Goal: Transaction & Acquisition: Purchase product/service

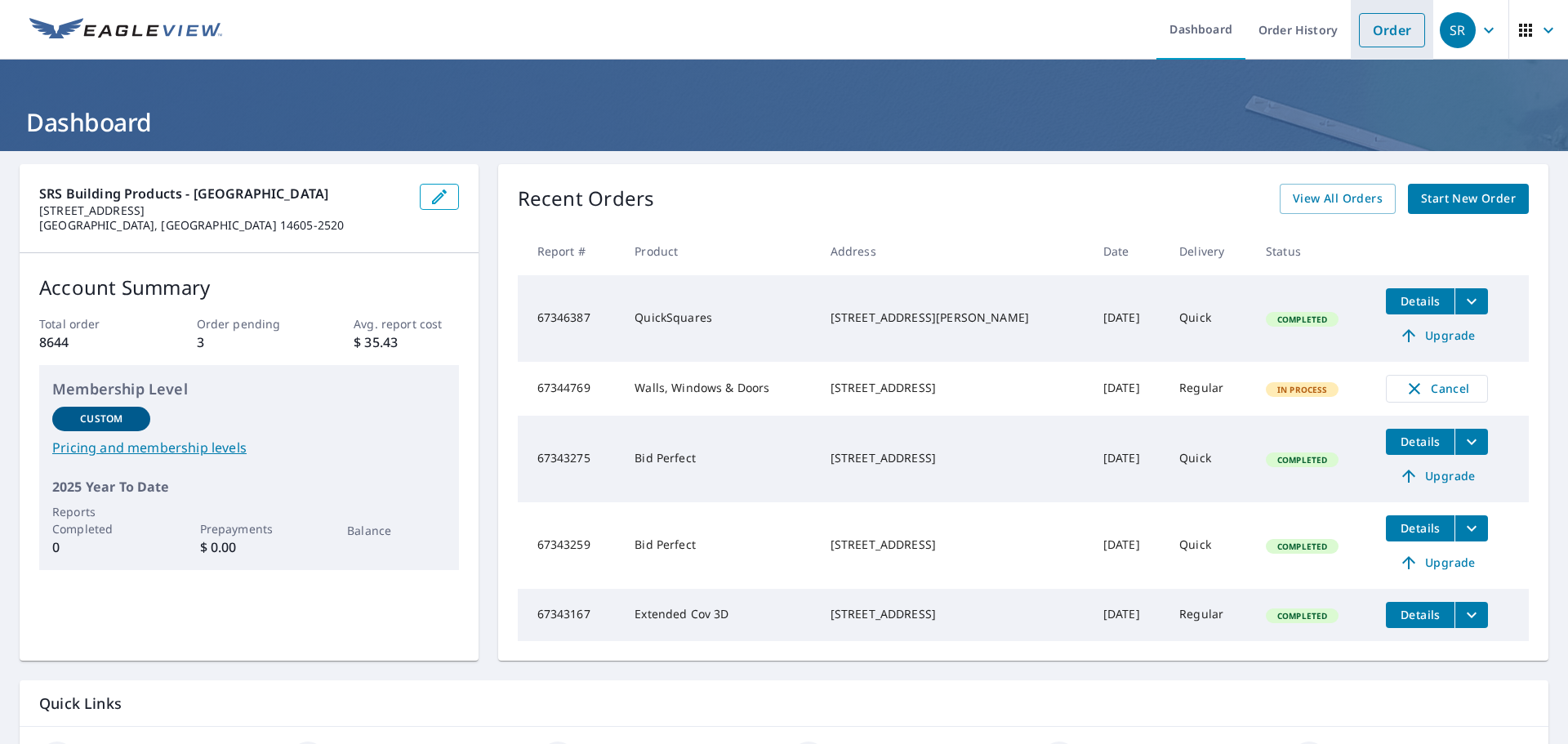
click at [1359, 34] on link "Order" at bounding box center [1391, 30] width 66 height 35
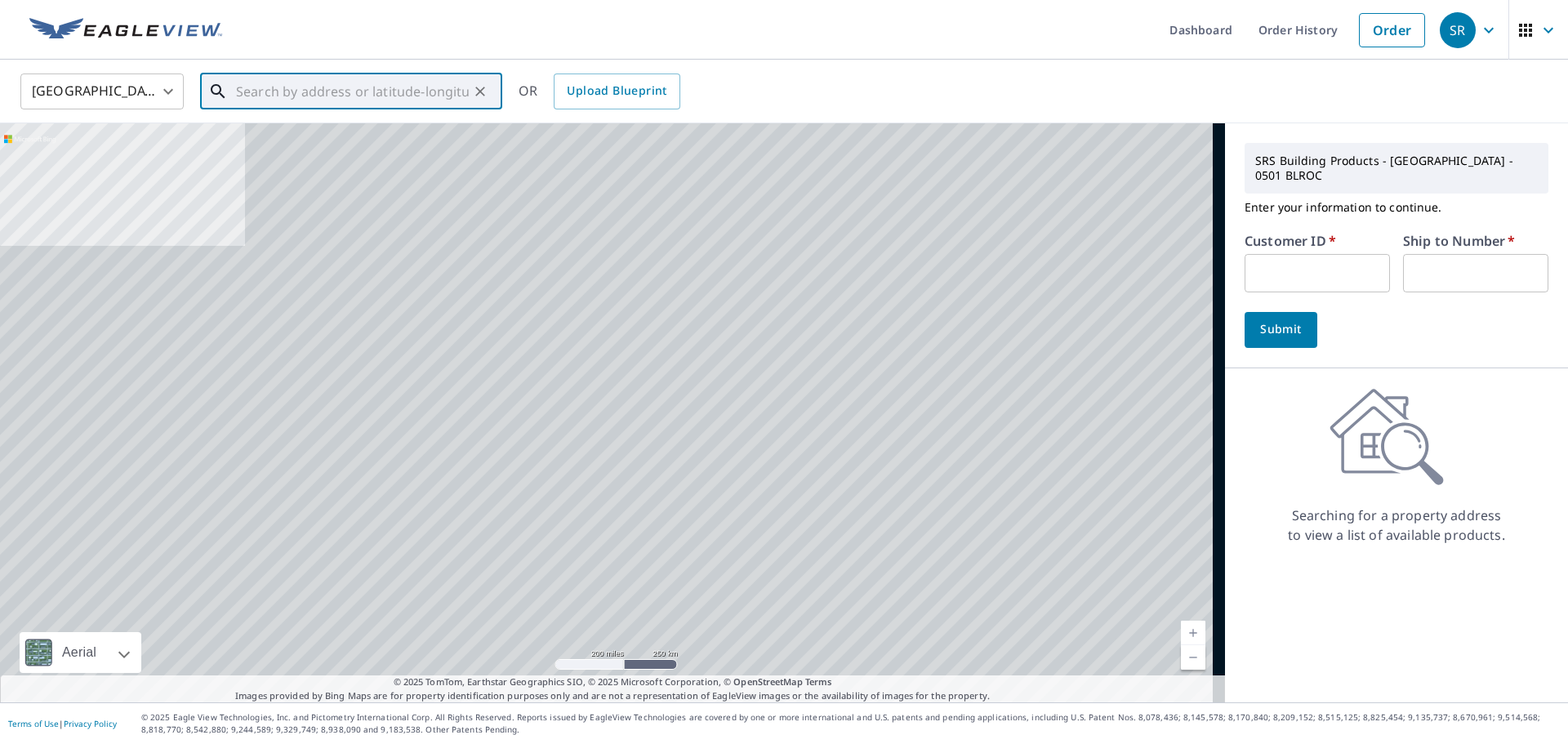
click at [373, 109] on div "​" at bounding box center [351, 92] width 302 height 36
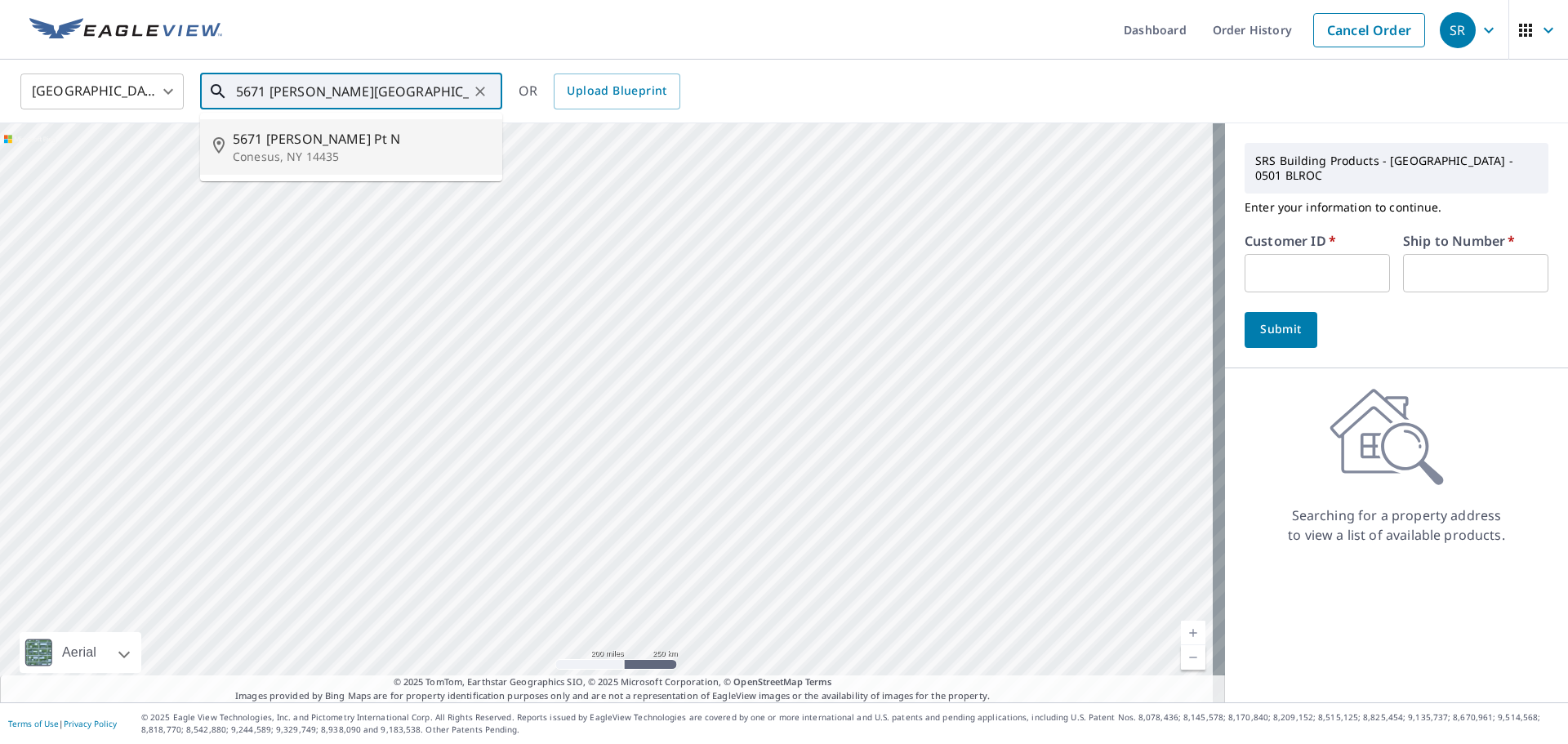
click at [325, 149] on p "Conesus, NY 14435" at bounding box center [361, 156] width 256 height 16
type input "[STREET_ADDRESS][PERSON_NAME]"
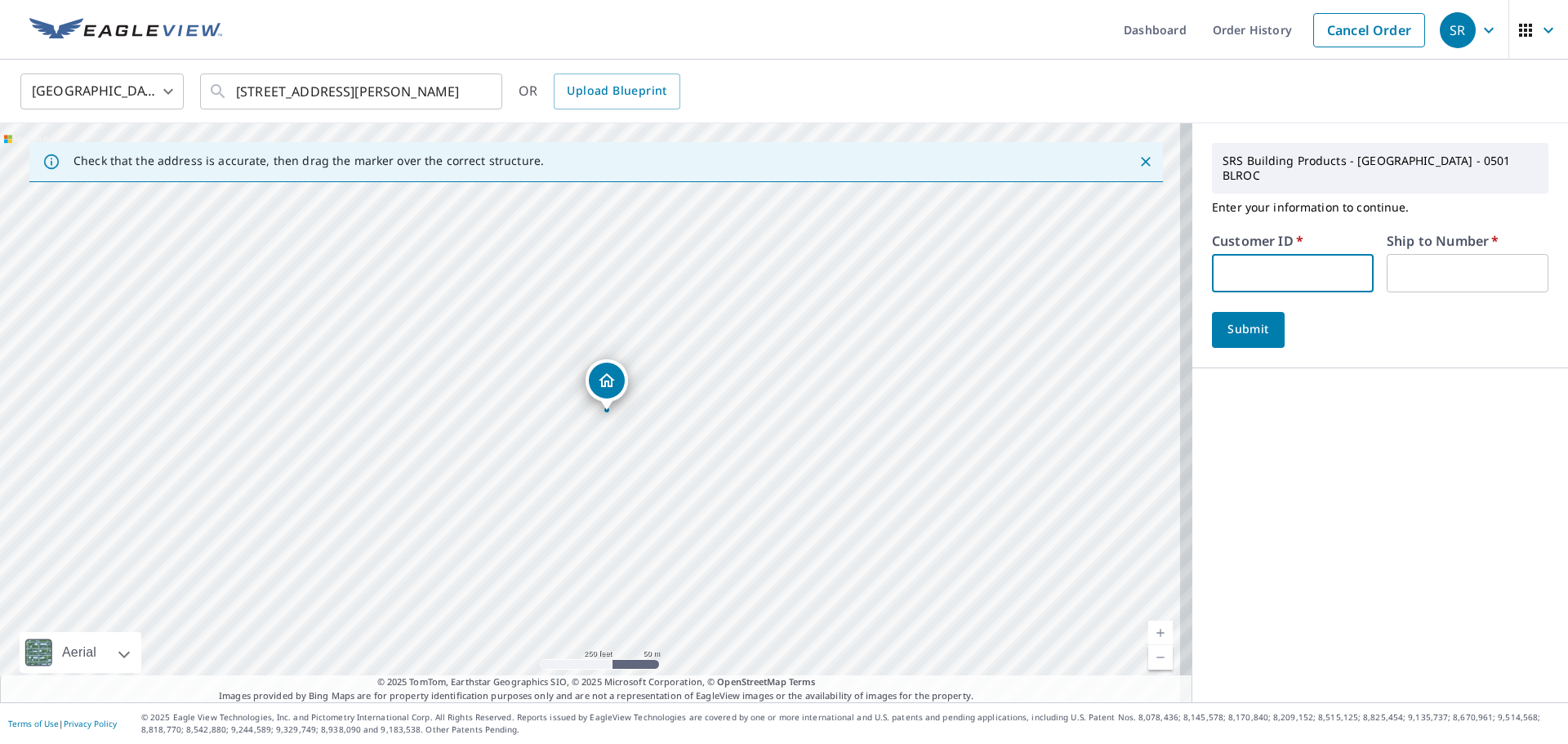
click at [1307, 265] on input "text" at bounding box center [1292, 273] width 162 height 38
type input "018085"
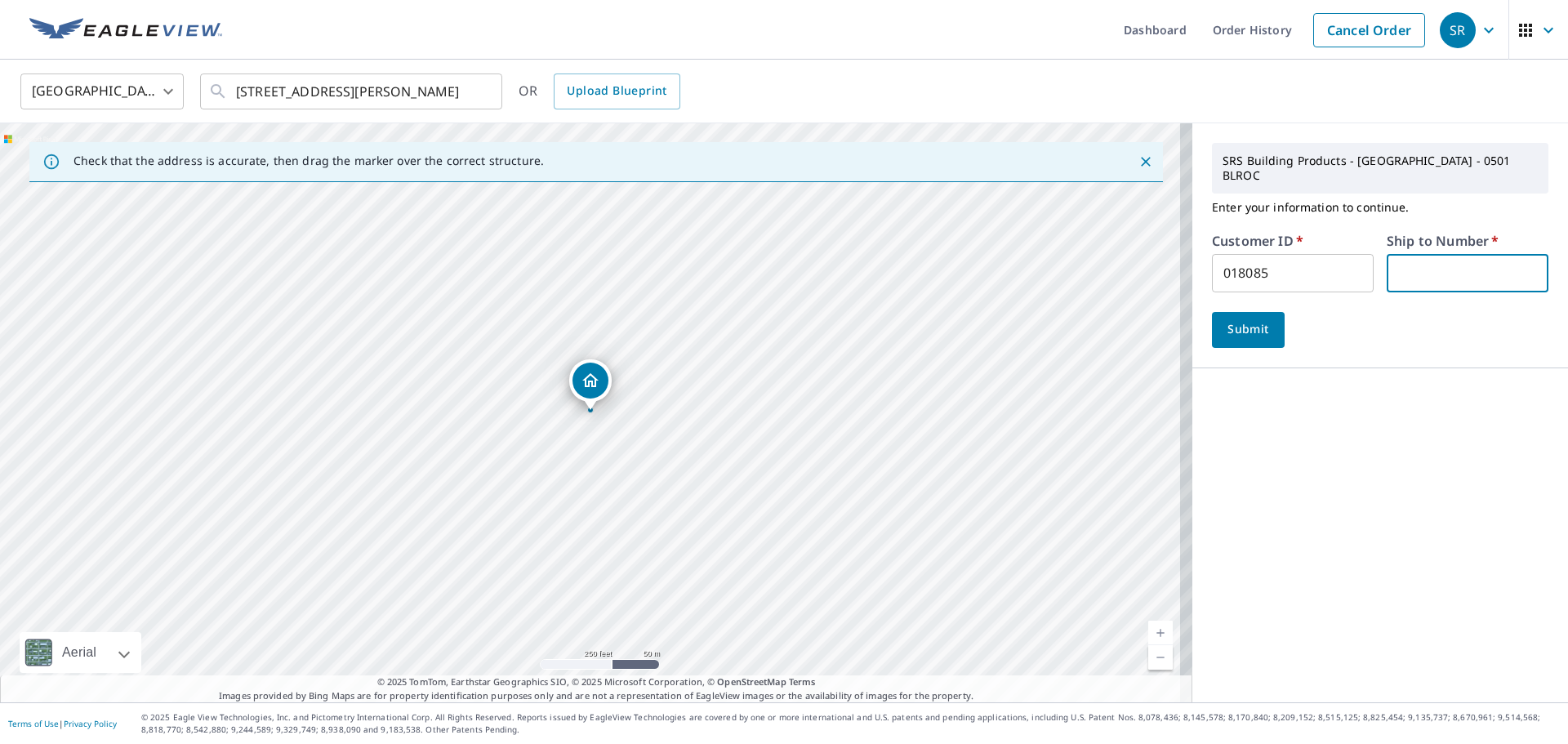
drag, startPoint x: 1443, startPoint y: 266, endPoint x: 1444, endPoint y: 276, distance: 10.0
click at [1443, 266] on input "text" at bounding box center [1467, 273] width 162 height 38
type input "01"
click at [1255, 321] on span "Submit" at bounding box center [1248, 329] width 47 height 21
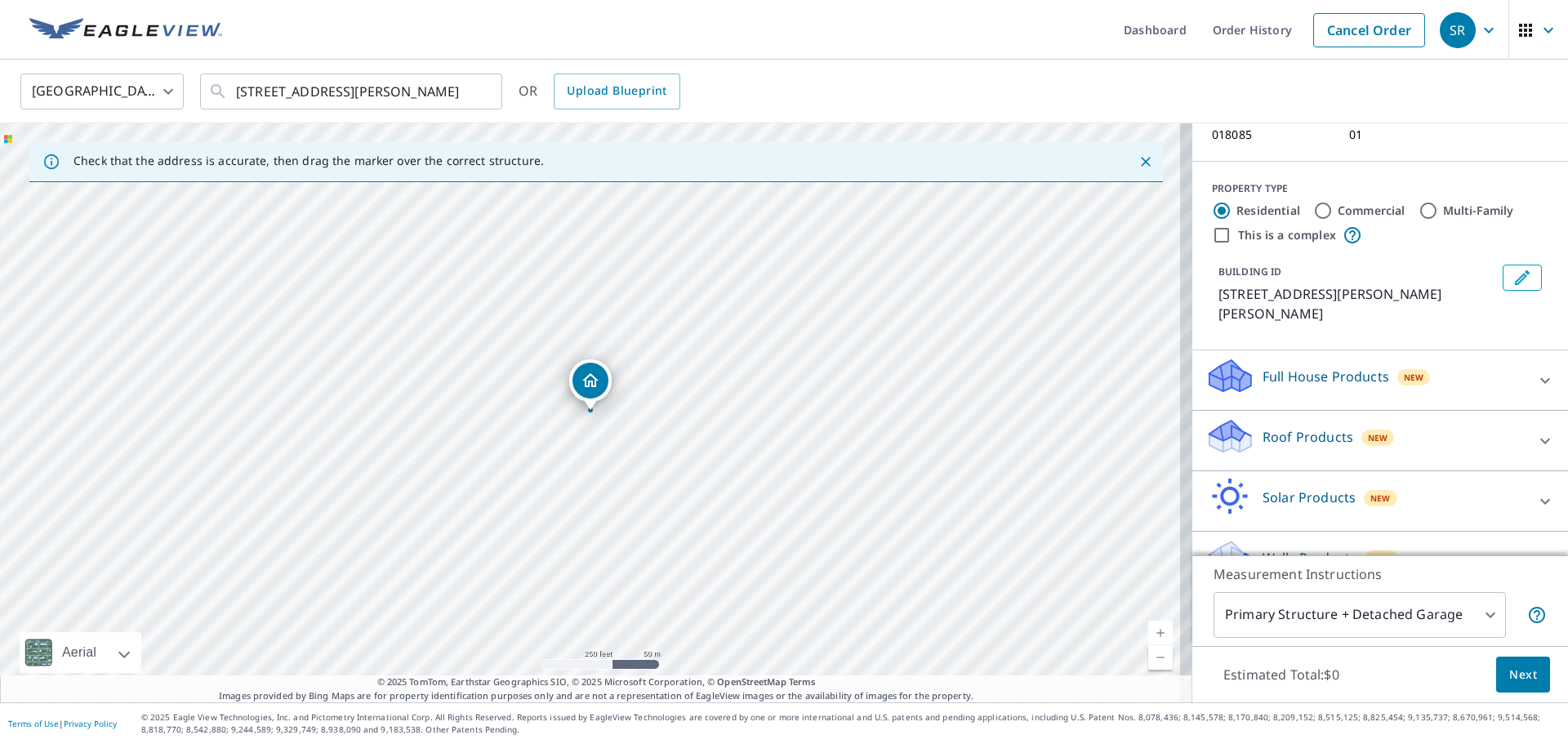
scroll to position [147, 0]
click at [1535, 428] on icon at bounding box center [1545, 437] width 20 height 20
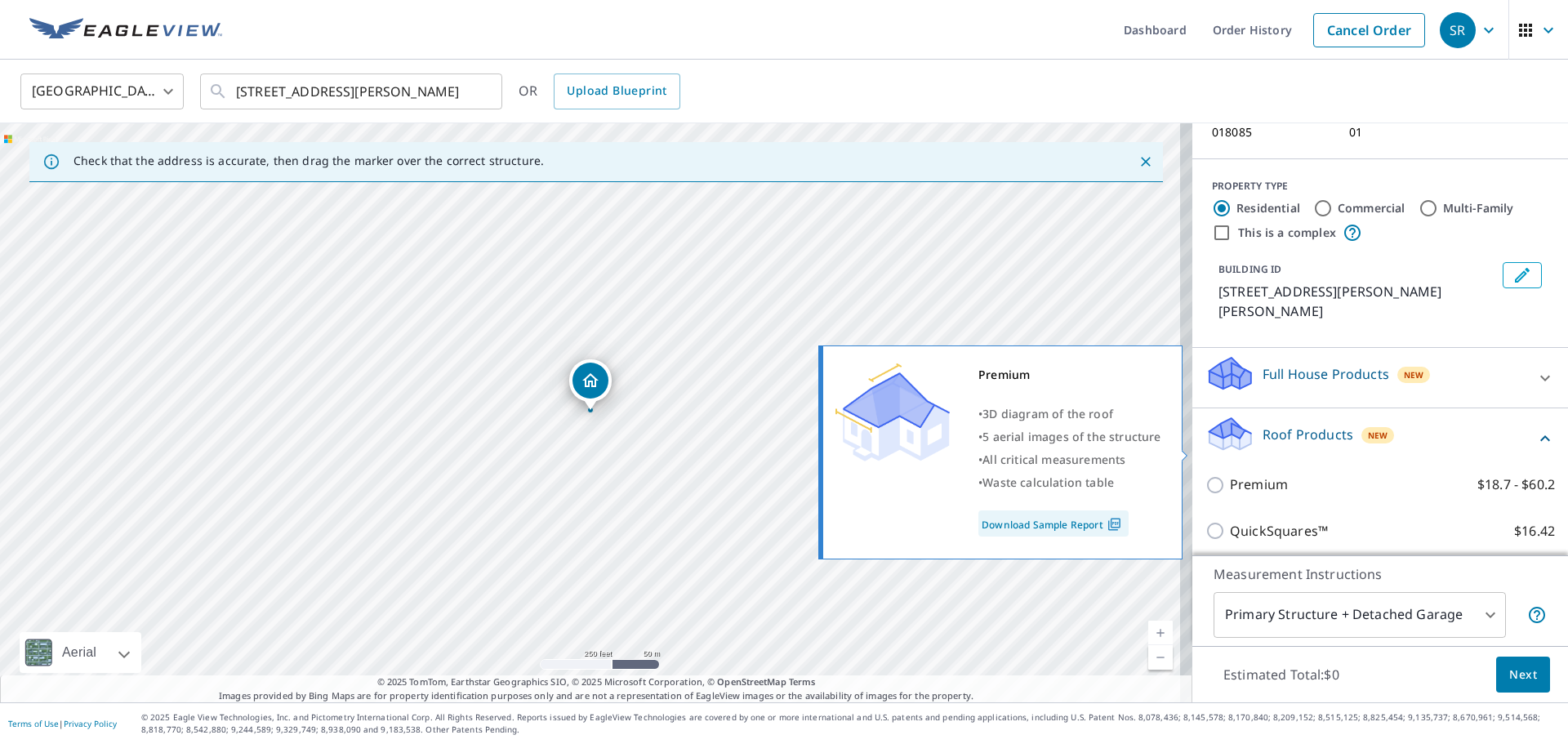
click at [1251, 474] on p "Premium" at bounding box center [1259, 484] width 58 height 21
click at [1230, 475] on input "Premium $18.7 - $60.2" at bounding box center [1217, 484] width 24 height 20
checkbox input "true"
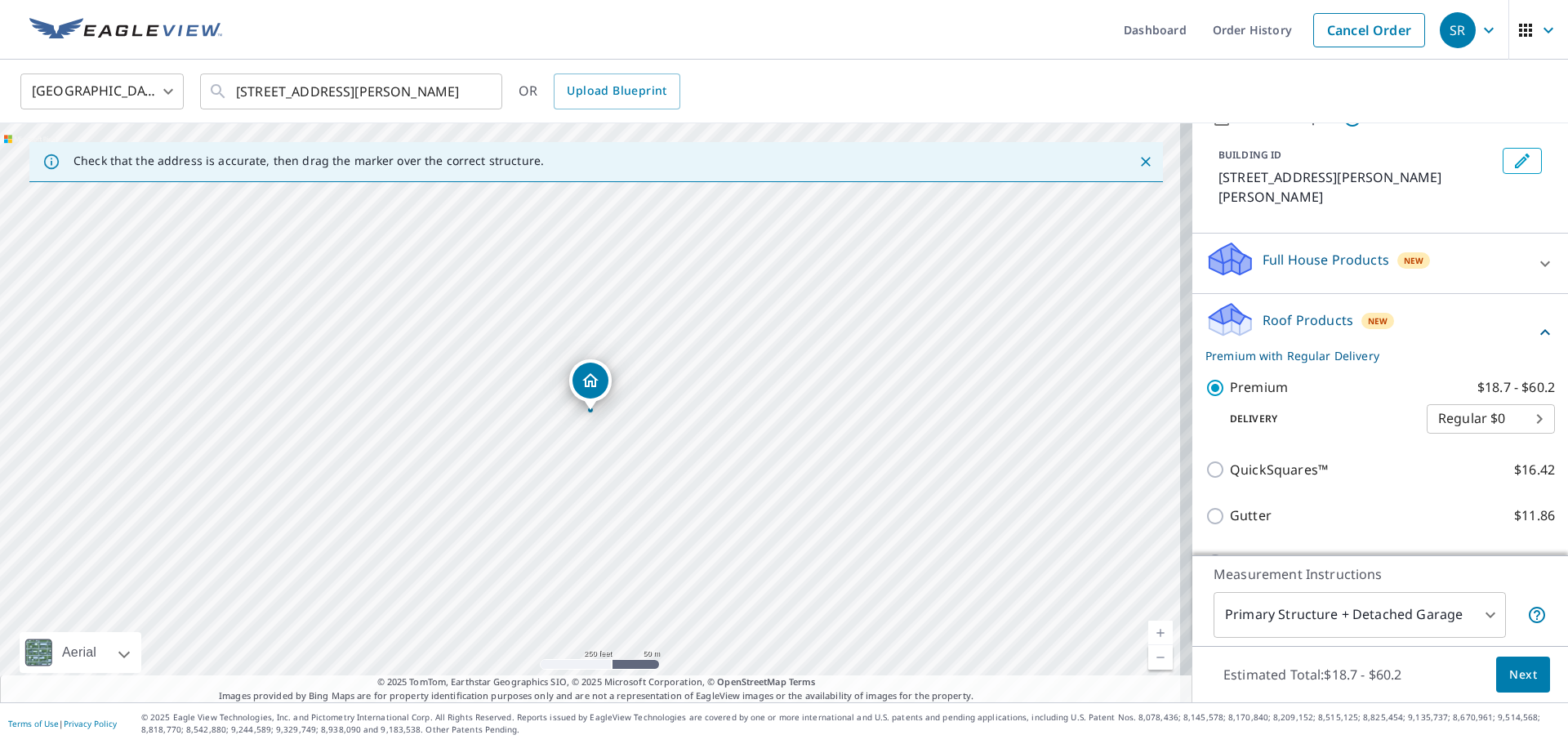
scroll to position [385, 0]
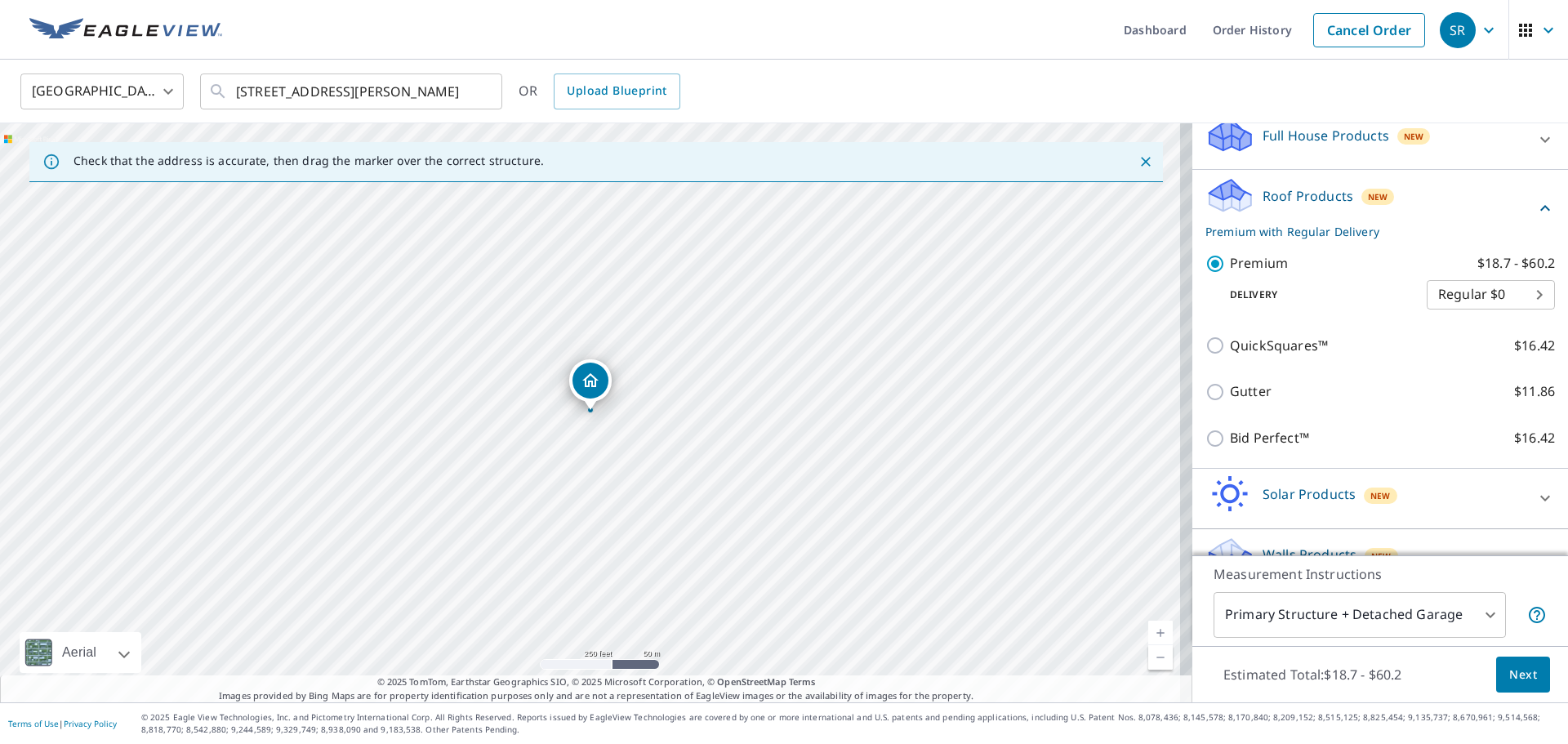
click at [1510, 677] on span "Next" at bounding box center [1523, 675] width 28 height 21
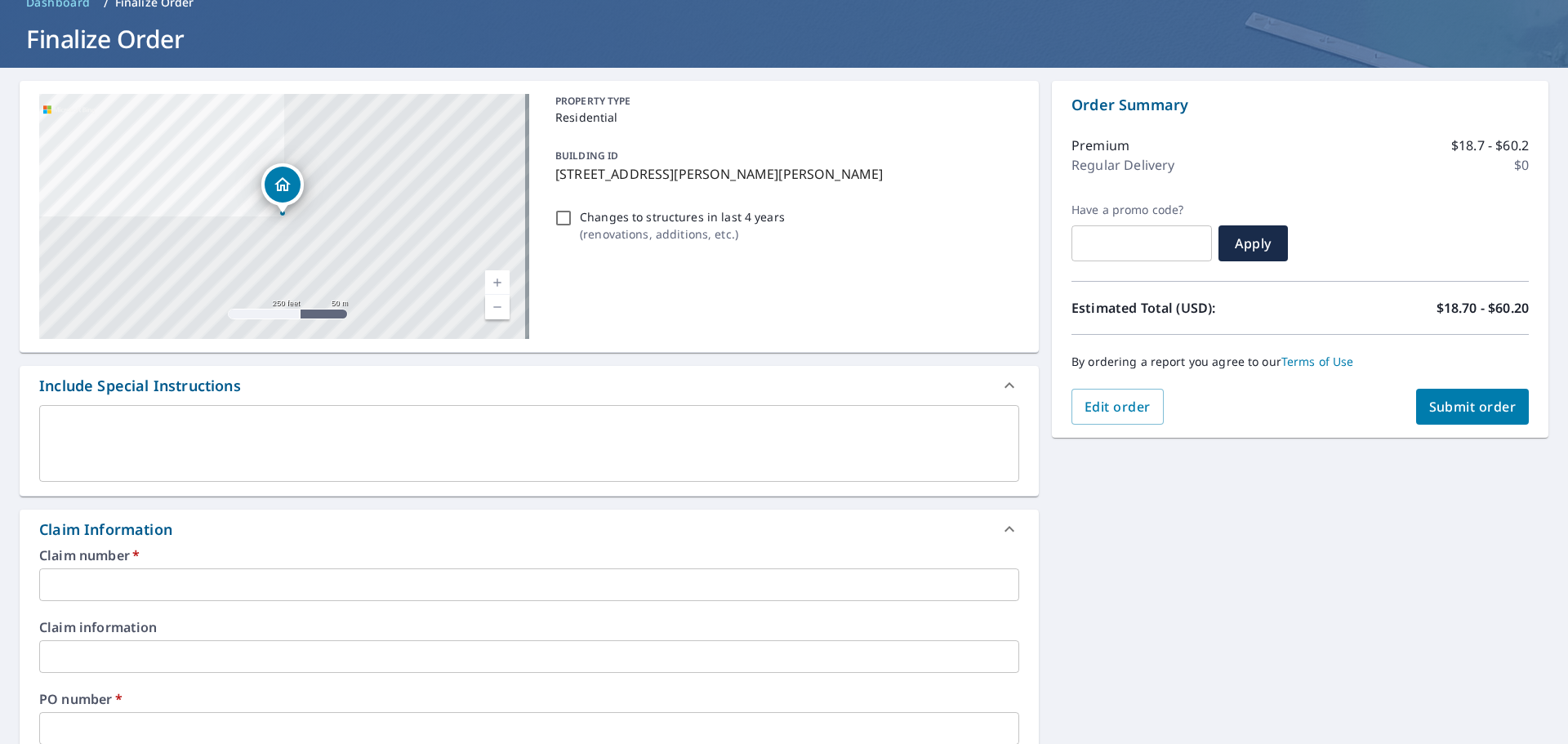
scroll to position [164, 0]
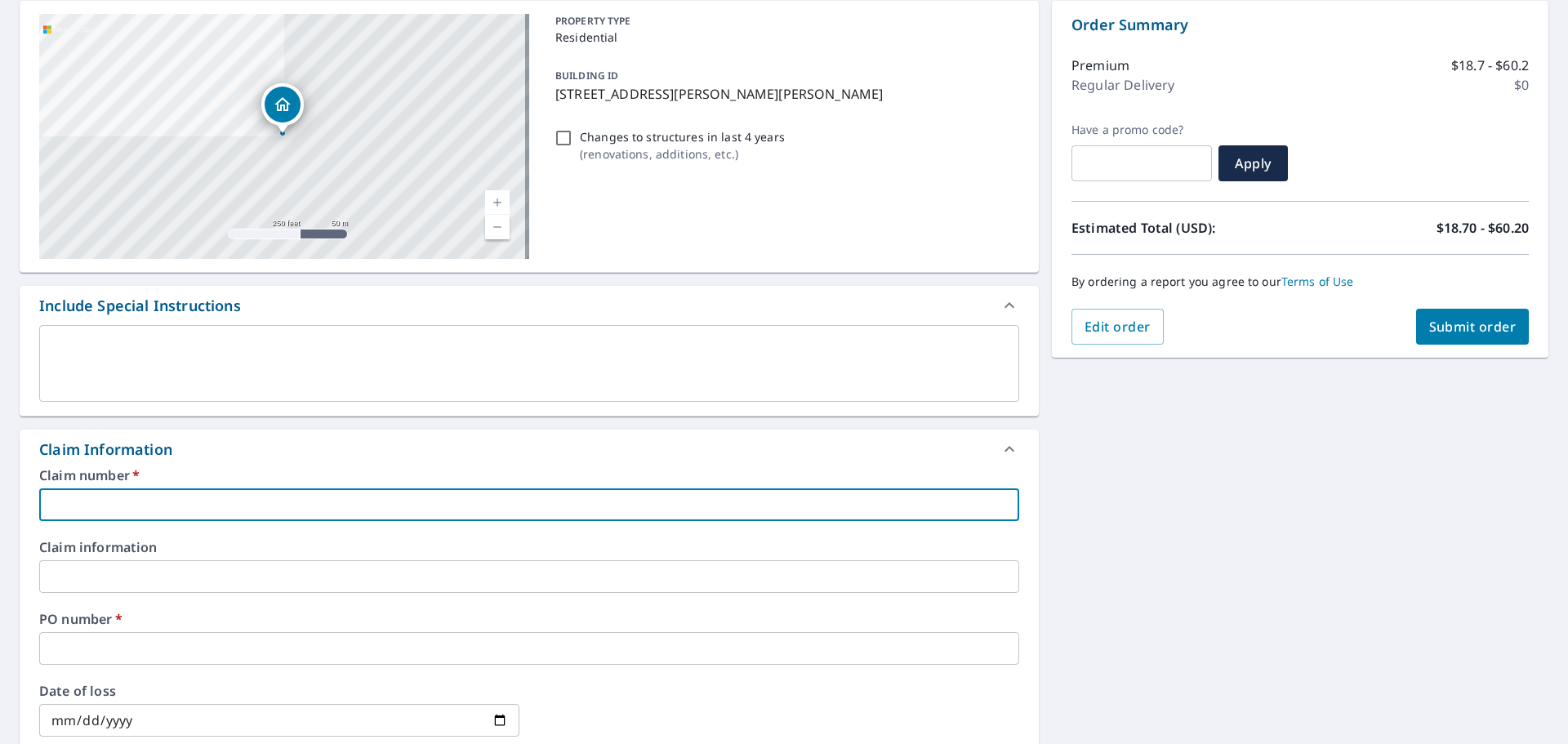
click at [209, 505] on input "text" at bounding box center [529, 504] width 980 height 33
type input "h"
checkbox input "true"
type input "ha"
checkbox input "true"
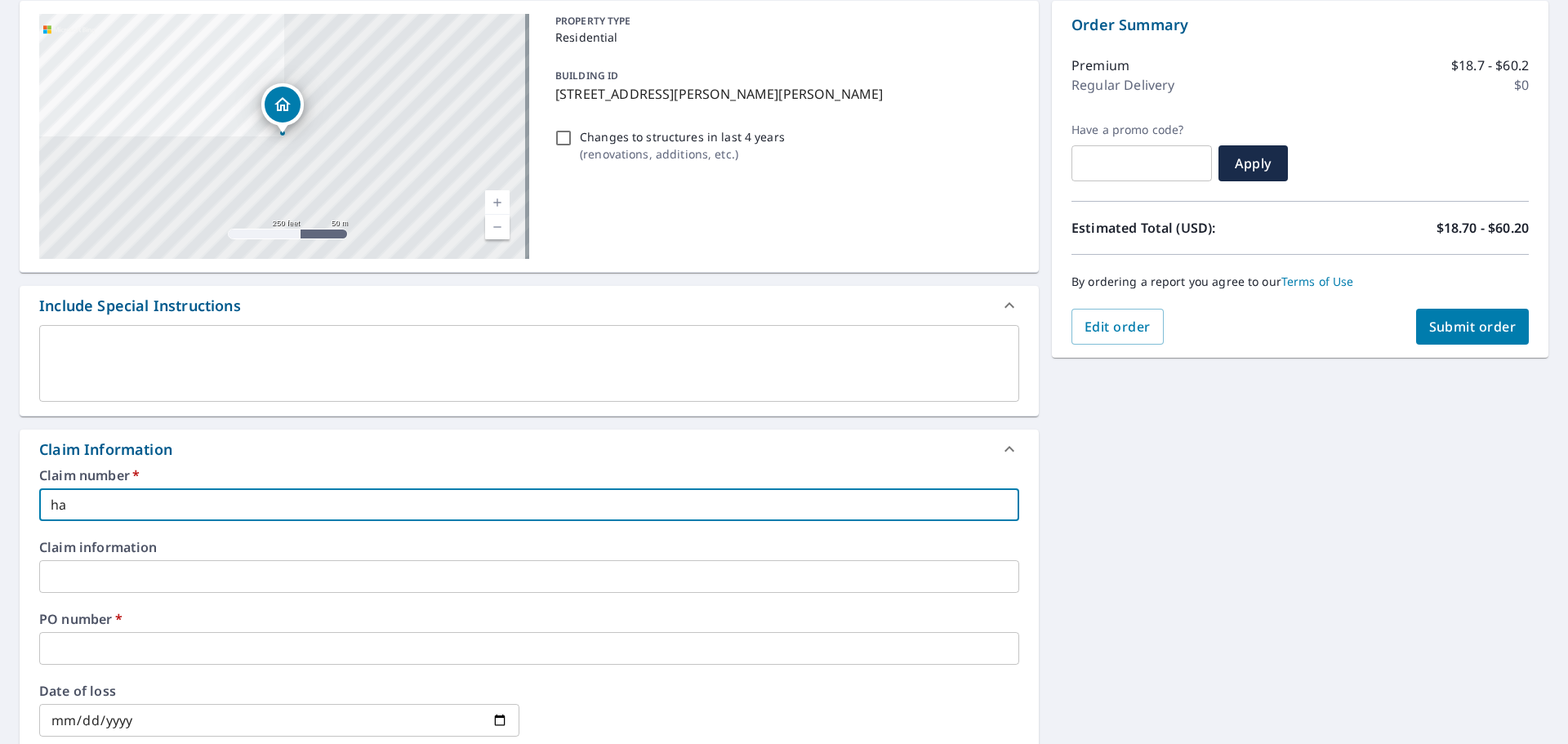
type input "har"
checkbox input "true"
type input "[PERSON_NAME]"
checkbox input "true"
click at [151, 653] on input "text" at bounding box center [529, 648] width 980 height 33
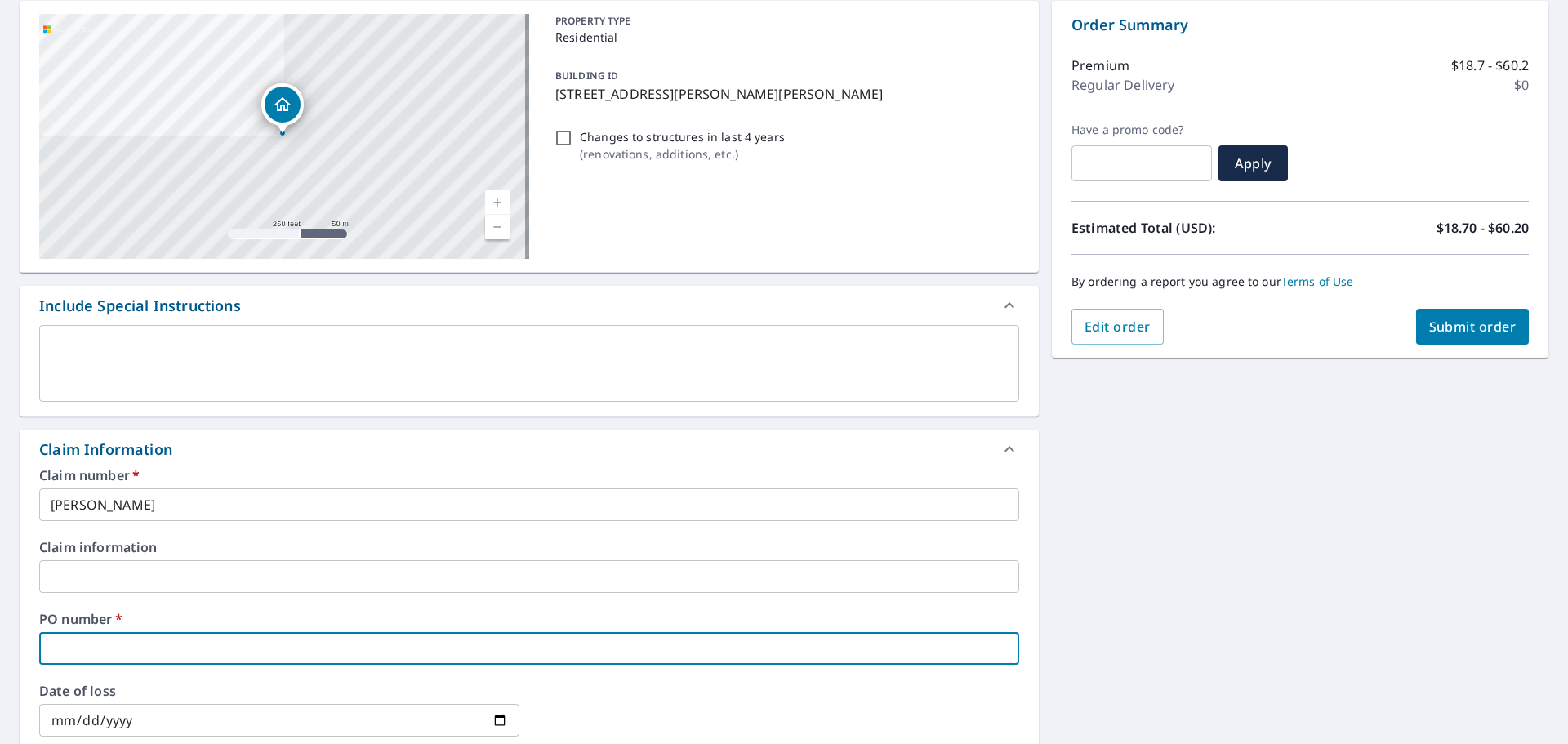
type input "5"
checkbox input "true"
type input "56"
checkbox input "true"
type input "567"
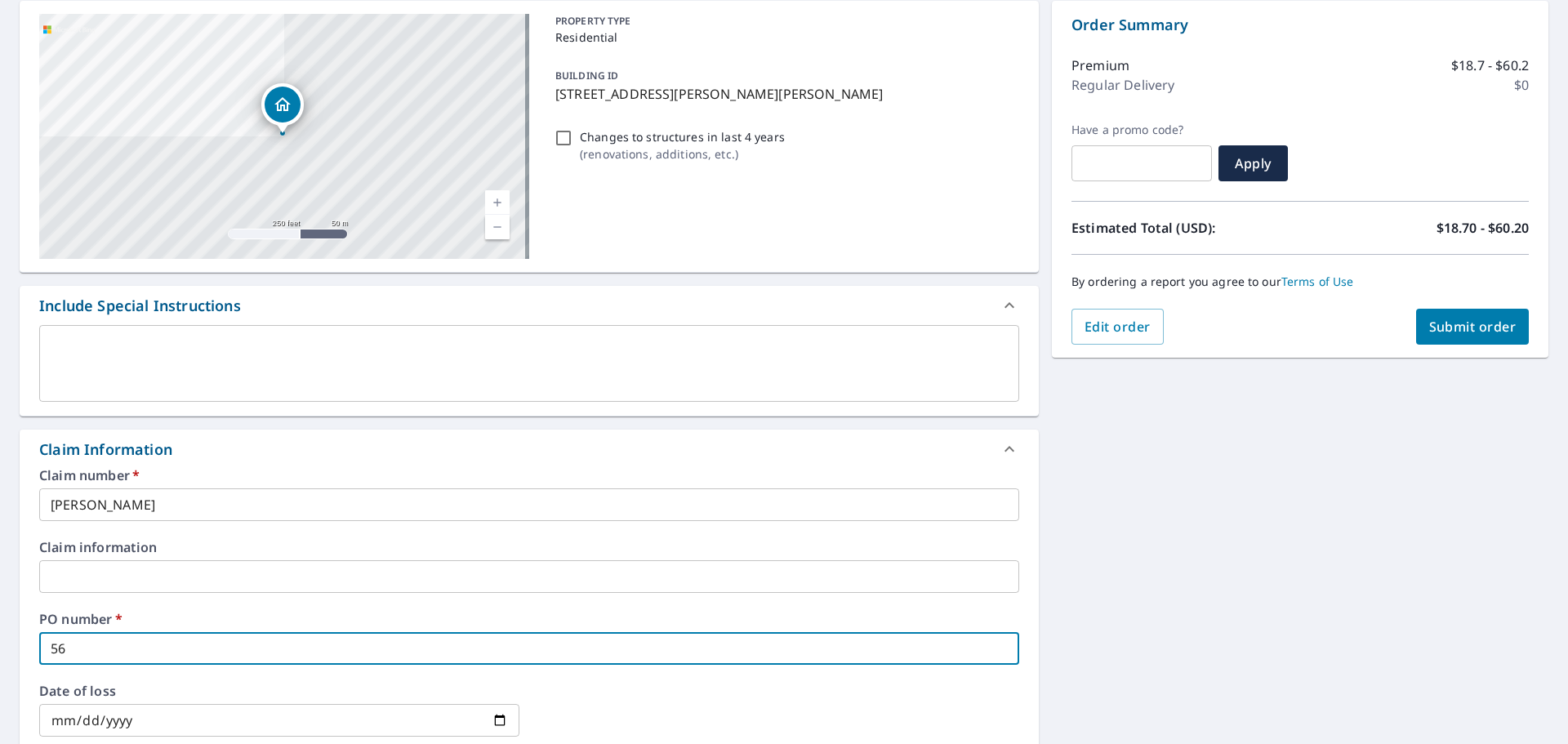
checkbox input "true"
type input "5671"
checkbox input "true"
type input "5671"
checkbox input "true"
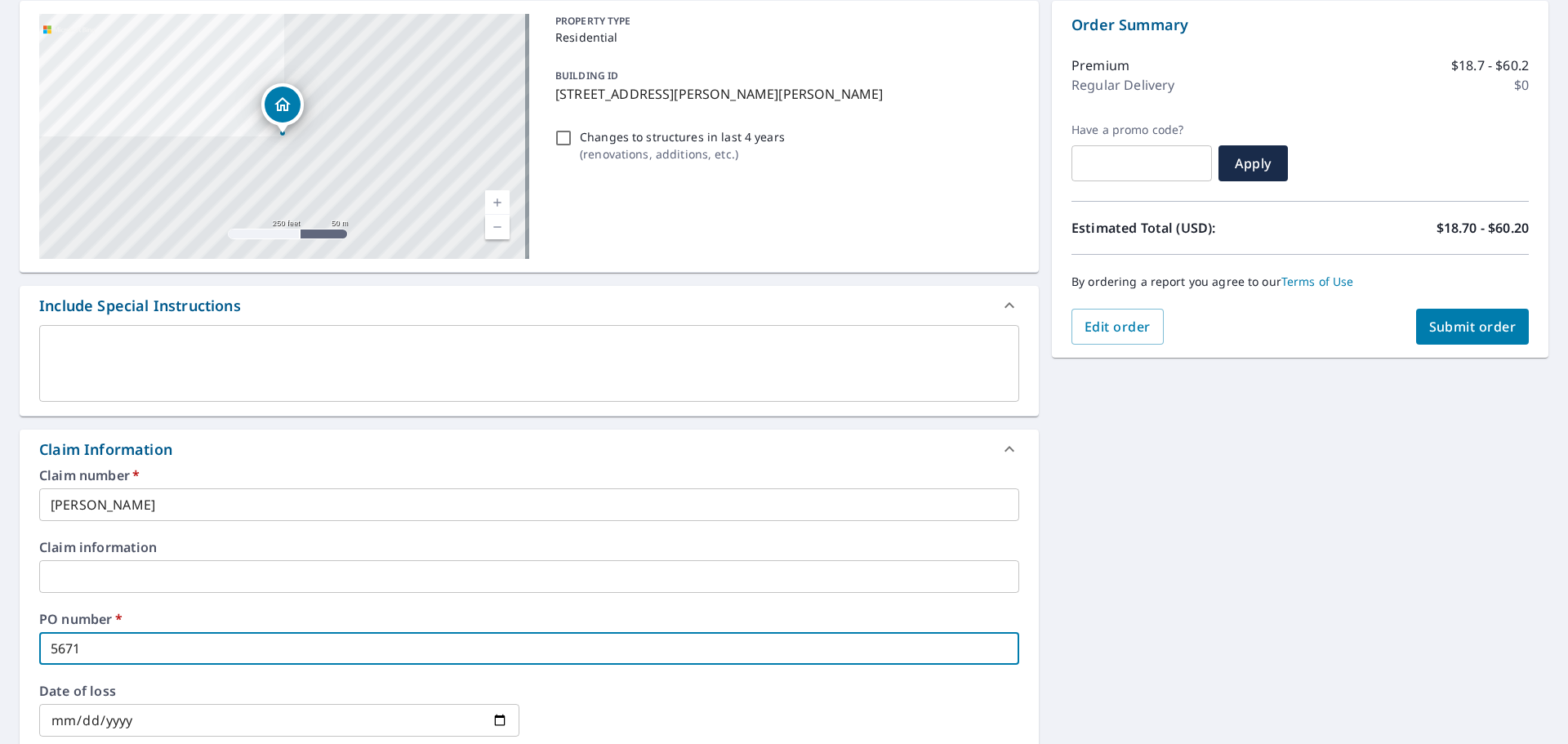
type input "5671 s"
checkbox input "true"
type input "5671 su"
checkbox input "true"
type input "5671 sut"
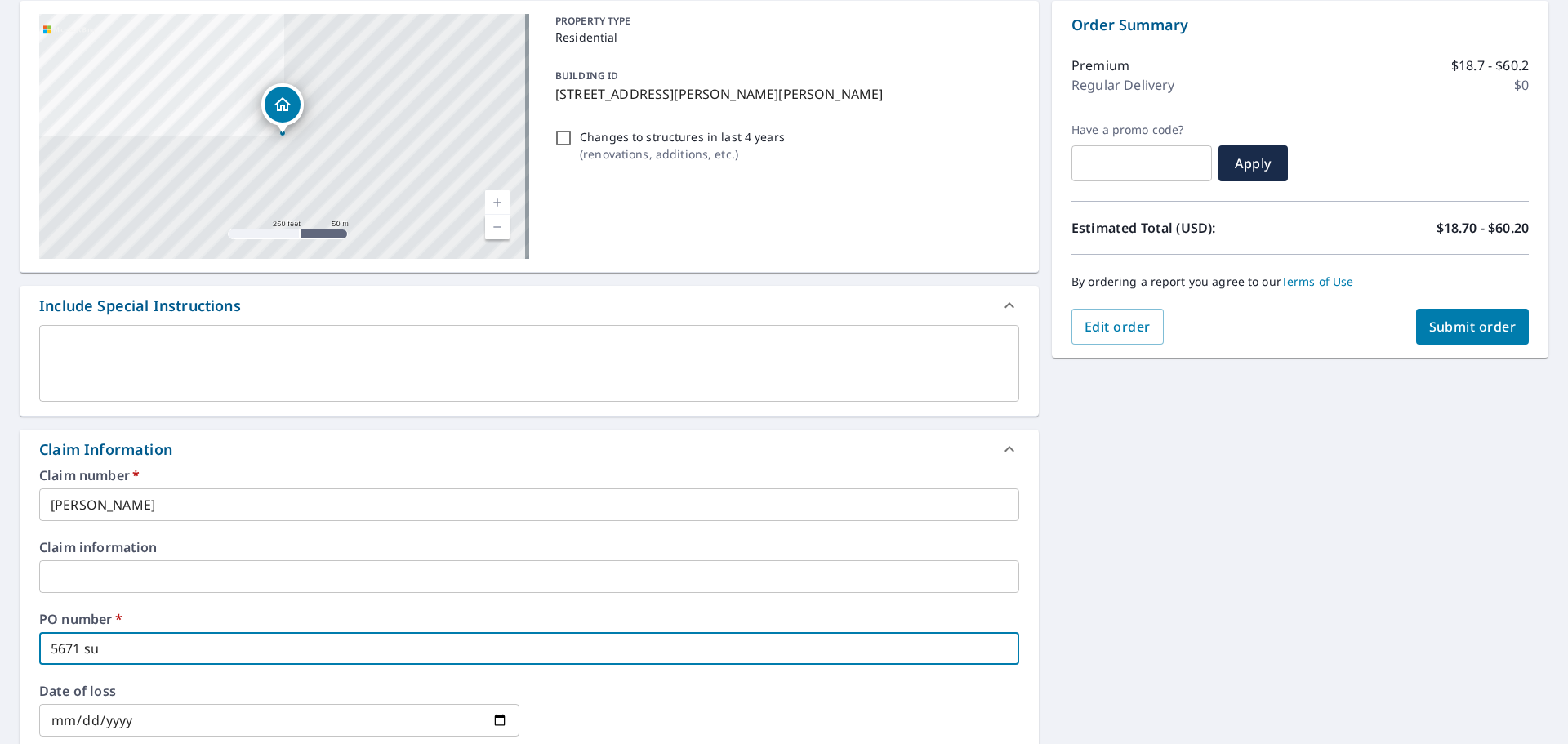
checkbox input "true"
type input "5671 [PERSON_NAME]"
checkbox input "true"
type input "5671 sutto"
checkbox input "true"
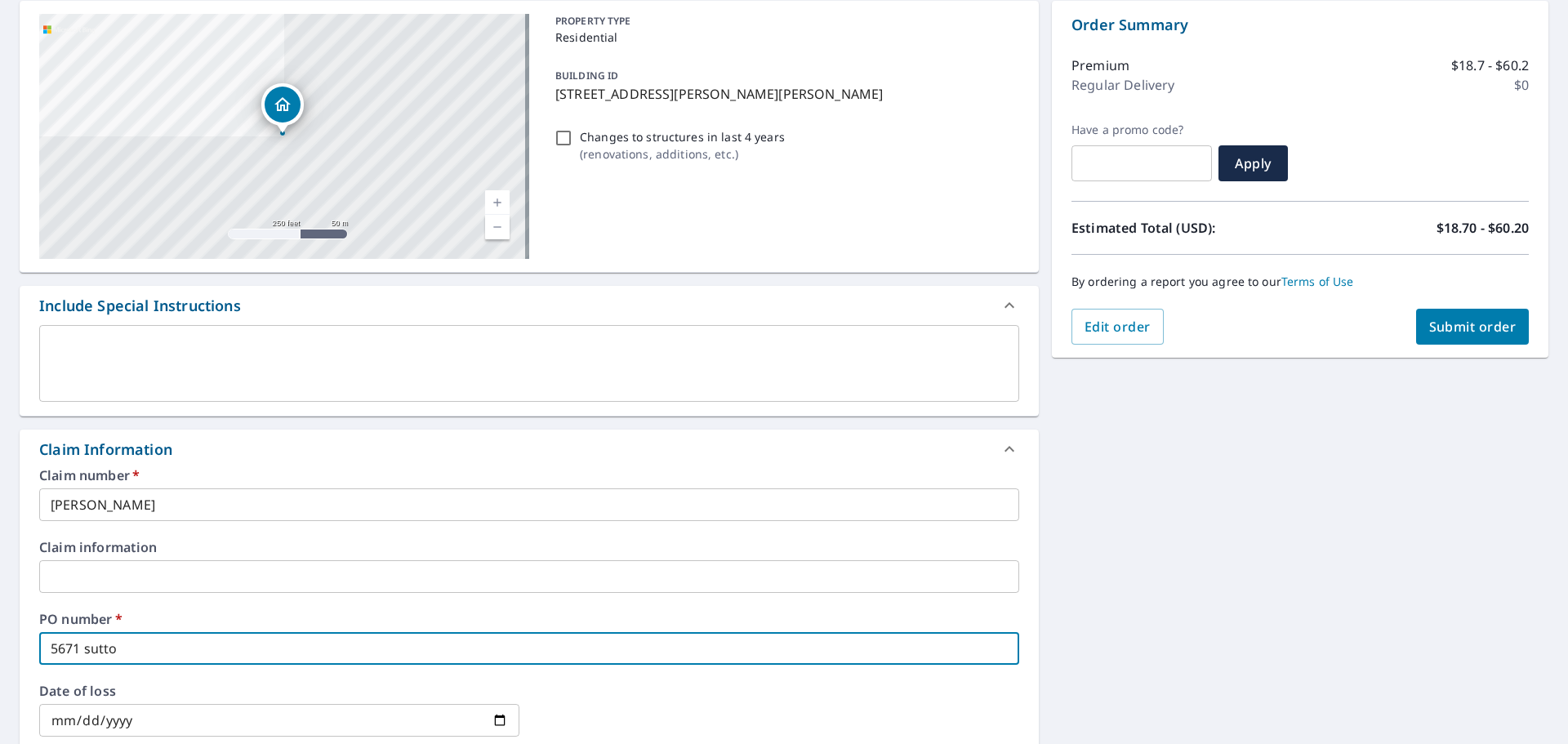
type input "5671 [PERSON_NAME]"
checkbox input "true"
type input "5671 [PERSON_NAME]"
checkbox input "true"
type input "5671 [PERSON_NAME] p"
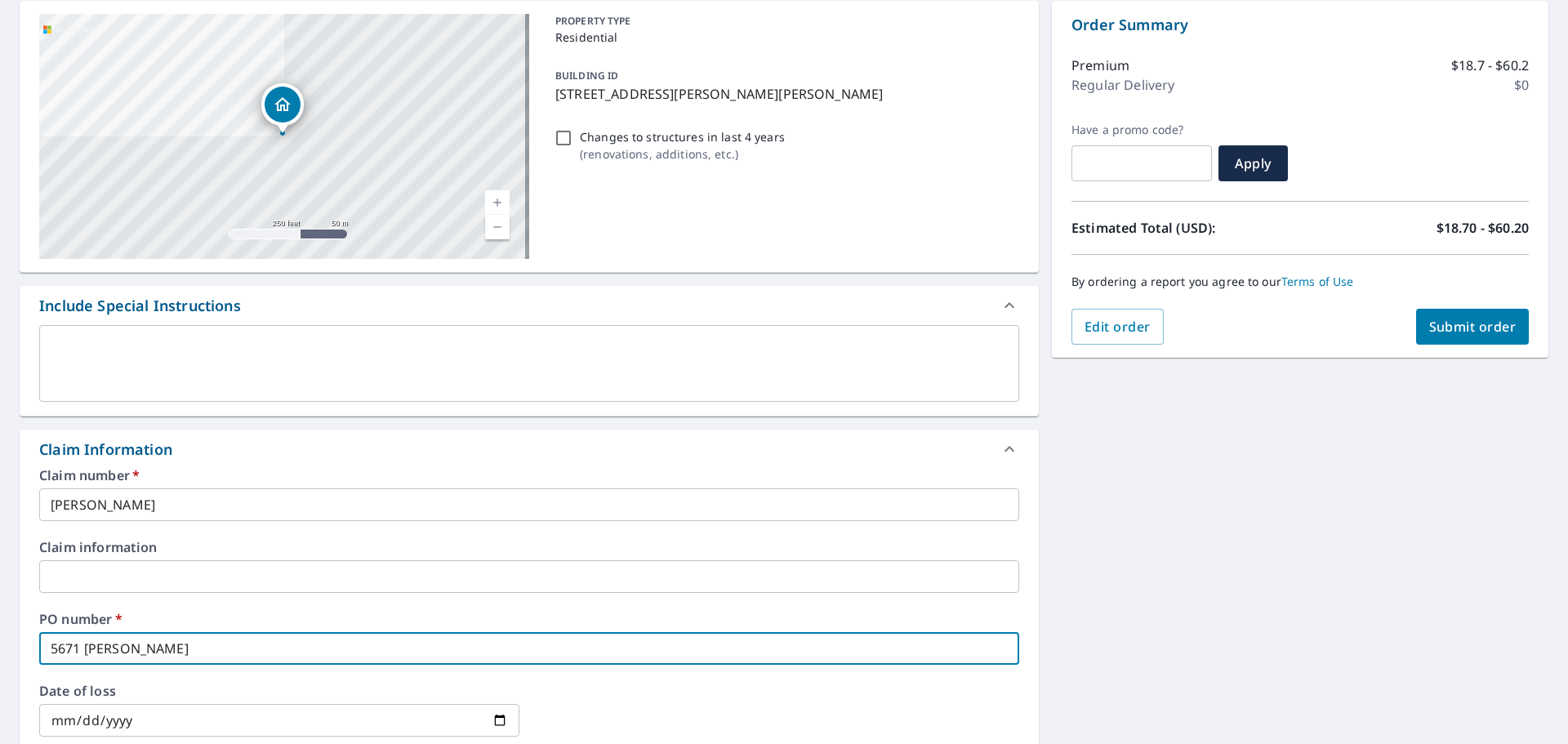
checkbox input "true"
type input "5671 [PERSON_NAME] po"
checkbox input "true"
type input "5671 [PERSON_NAME] poi"
checkbox input "true"
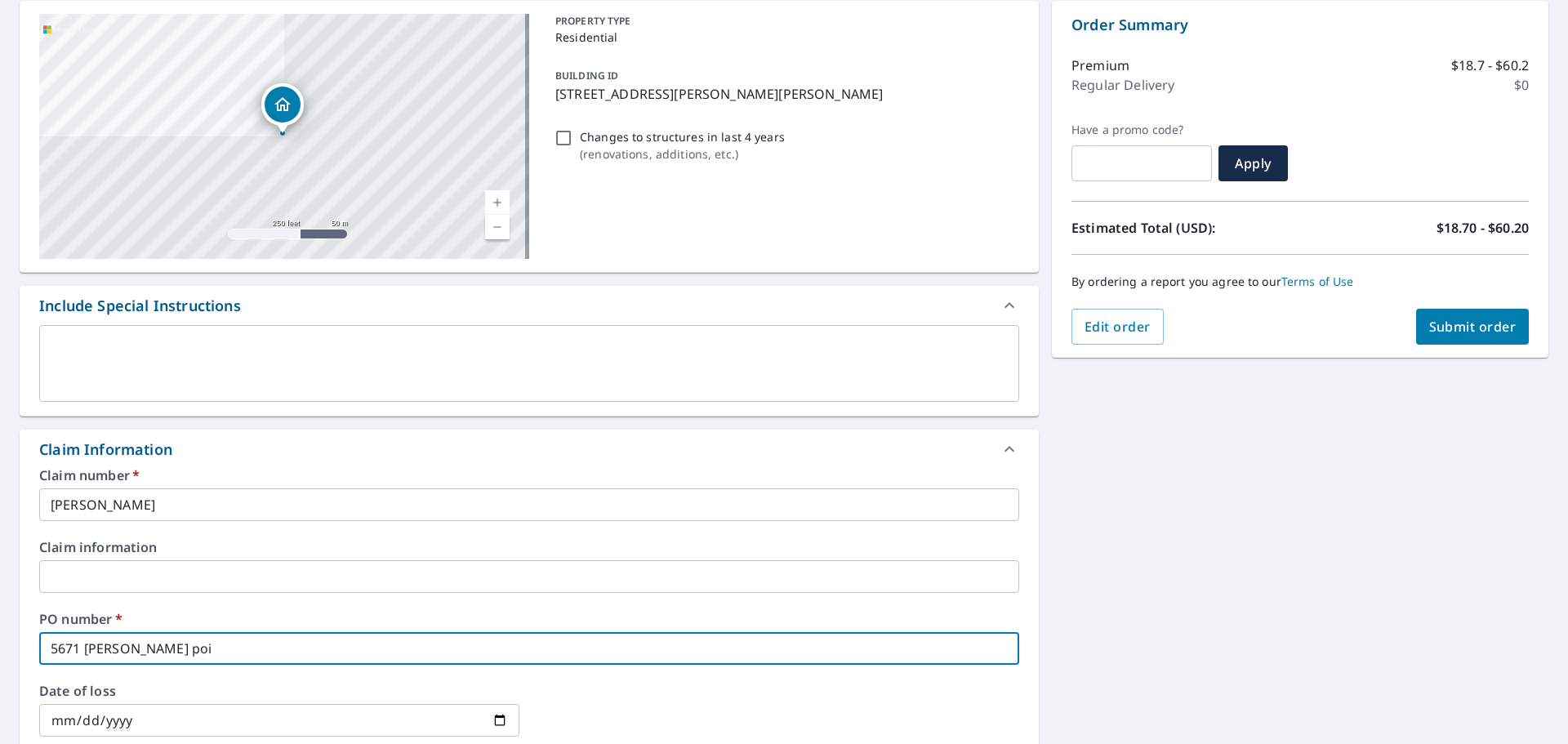
type input "5671 [PERSON_NAME] poin"
checkbox input "true"
type input "5671 [PERSON_NAME][GEOGRAPHIC_DATA]"
checkbox input "true"
type input "5671 [PERSON_NAME][GEOGRAPHIC_DATA]"
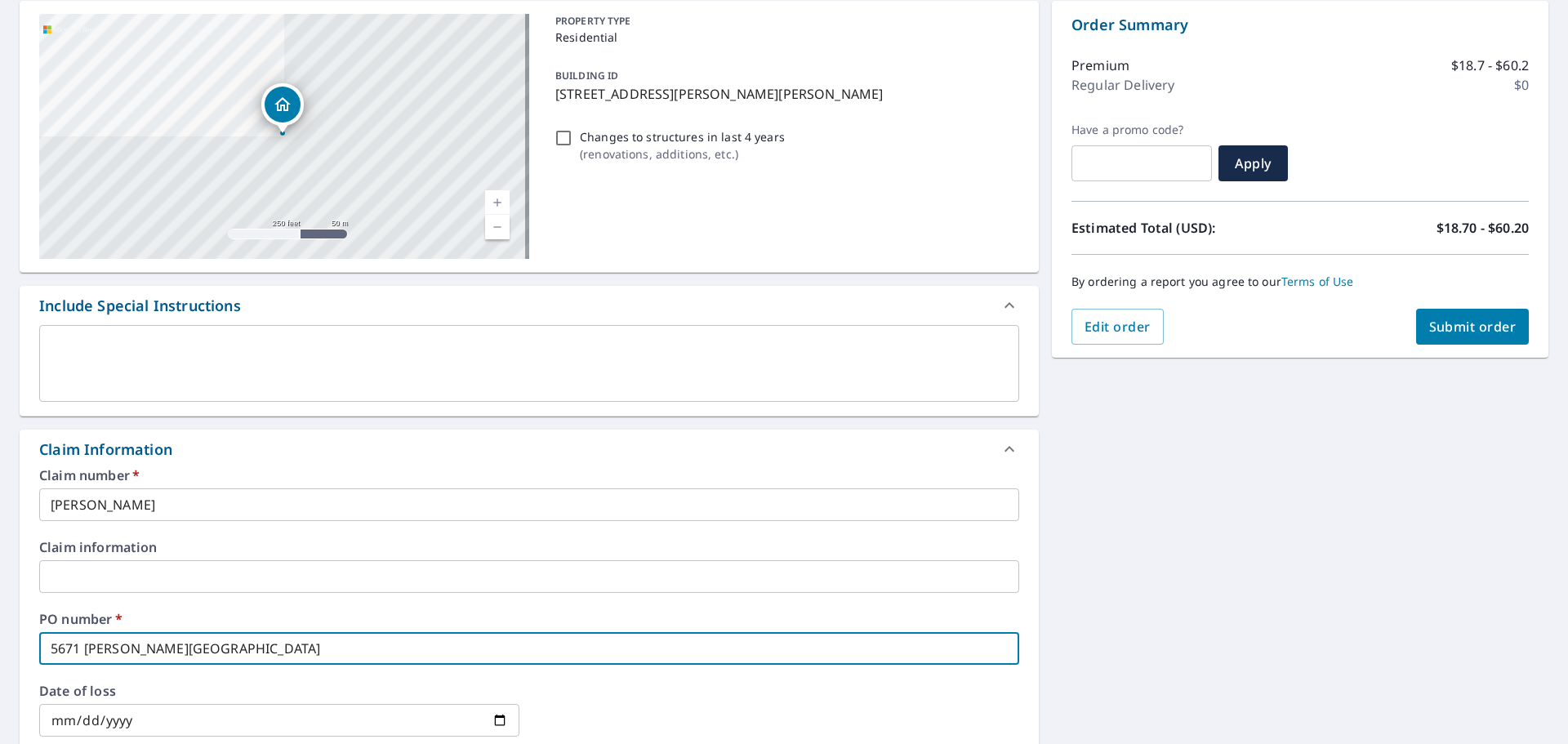
checkbox input "true"
type input "5671 [PERSON_NAME][GEOGRAPHIC_DATA] n"
checkbox input "true"
type input "5671 [PERSON_NAME][GEOGRAPHIC_DATA] n"
click at [1448, 312] on button "Submit order" at bounding box center [1472, 326] width 113 height 36
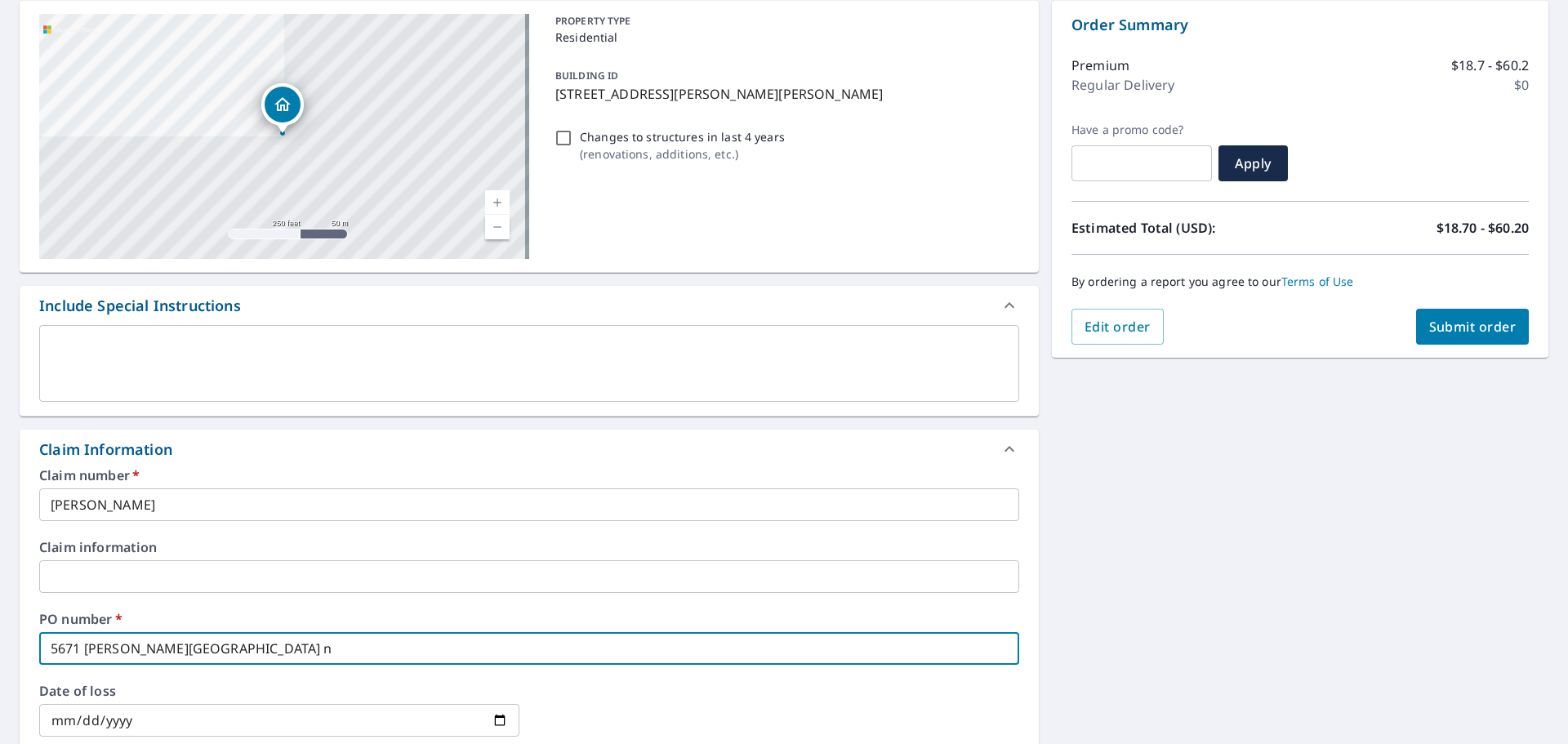
checkbox input "true"
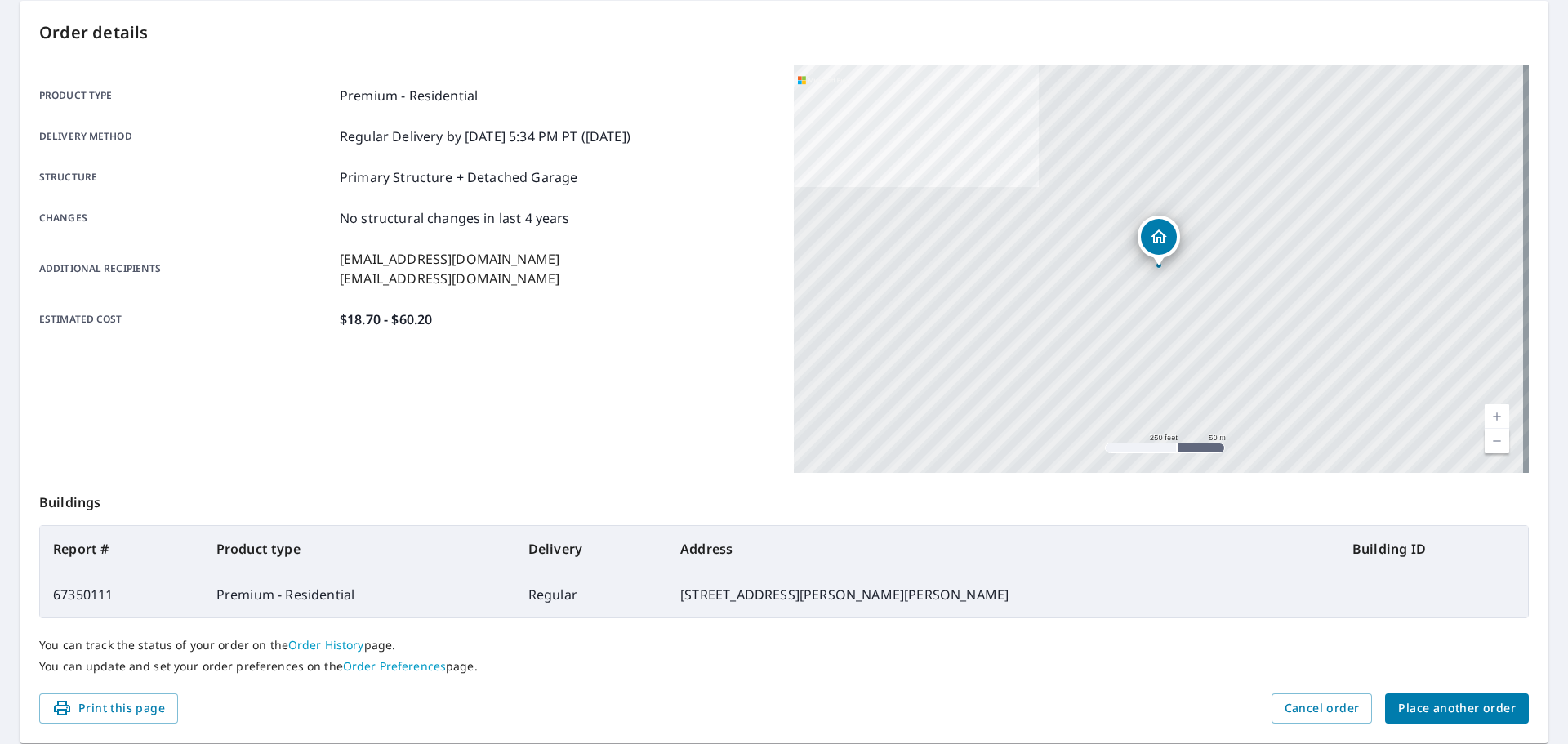
click at [1400, 707] on span "Place another order" at bounding box center [1457, 708] width 118 height 21
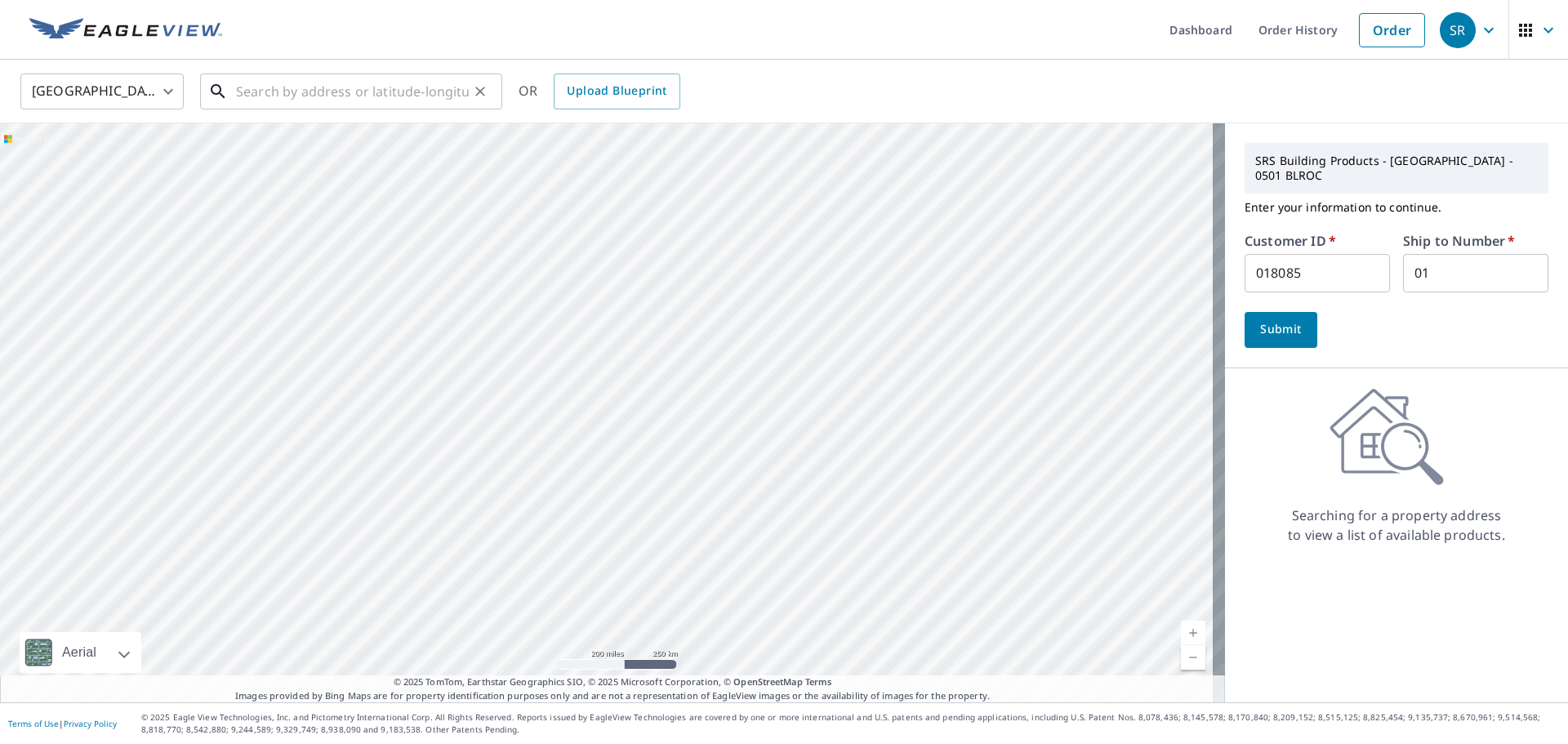
click at [313, 92] on input "text" at bounding box center [352, 91] width 233 height 46
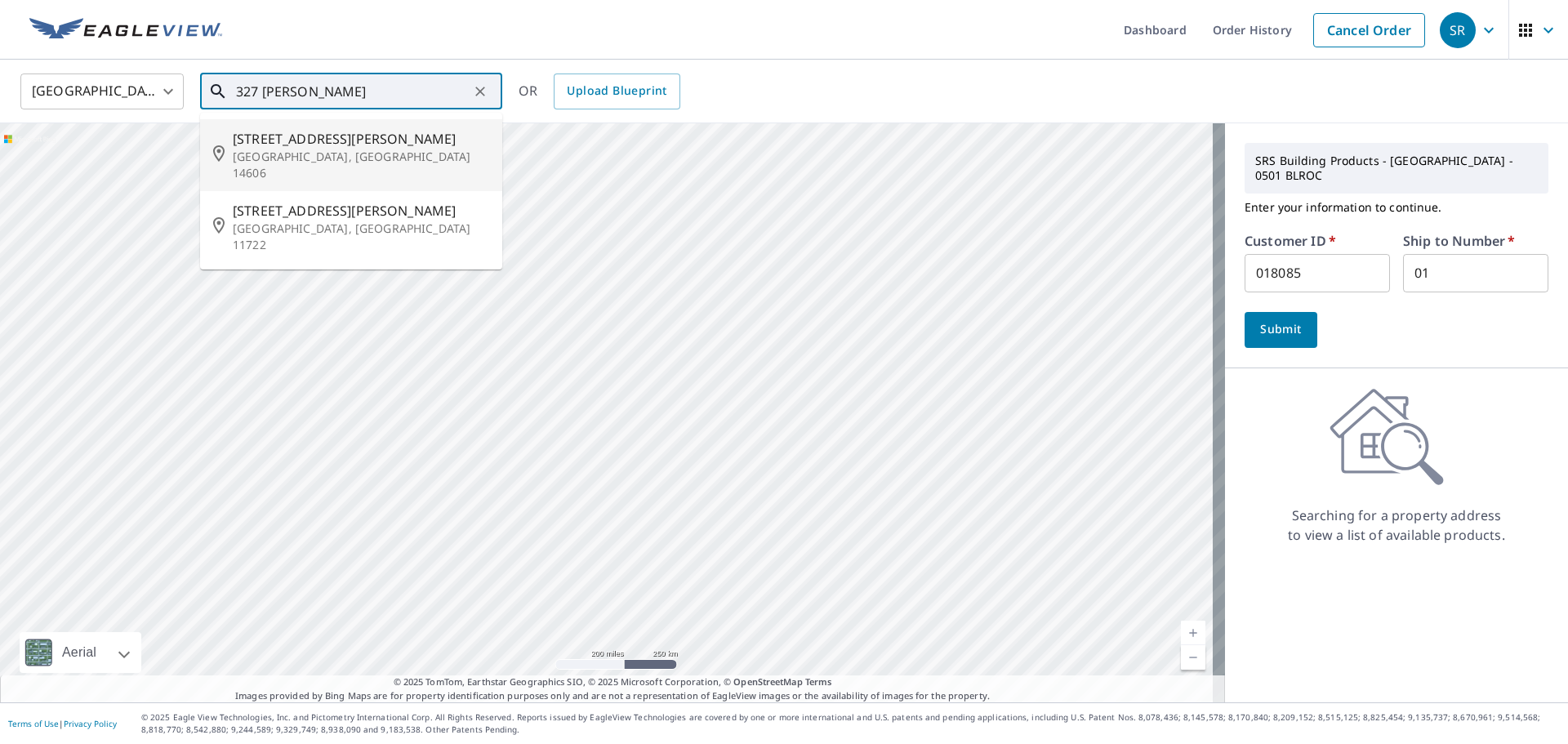
click at [290, 136] on span "[STREET_ADDRESS][PERSON_NAME]" at bounding box center [361, 138] width 256 height 20
type input "[STREET_ADDRESS][PERSON_NAME]"
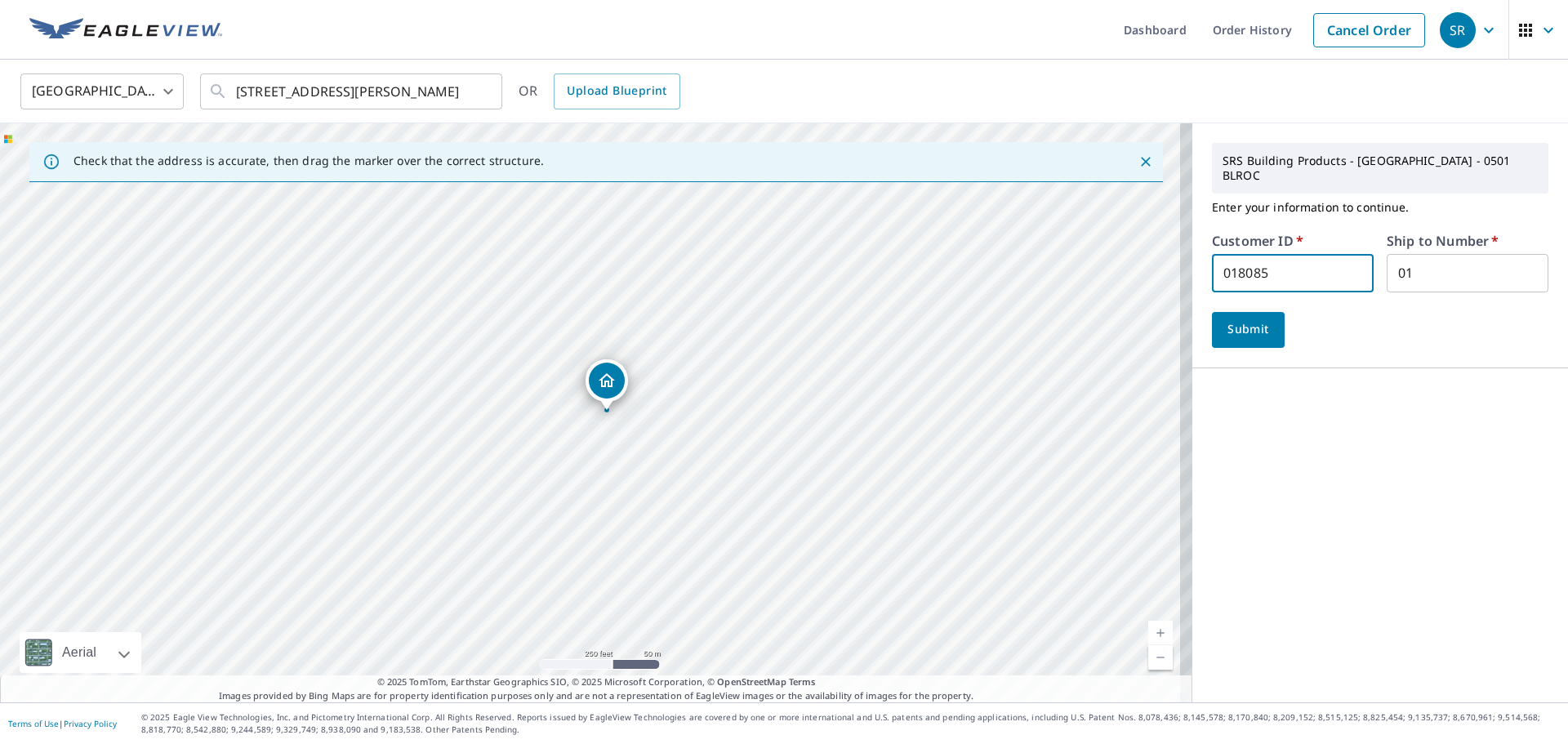
scroll to position [1, 0]
drag, startPoint x: 1298, startPoint y: 254, endPoint x: 1123, endPoint y: 293, distance: 179.3
click at [1124, 293] on div "Check that the address is accurate, then drag the marker over the correct struc…" at bounding box center [784, 412] width 1568 height 579
type input "S011418"
click at [1238, 319] on span "Submit" at bounding box center [1248, 329] width 47 height 21
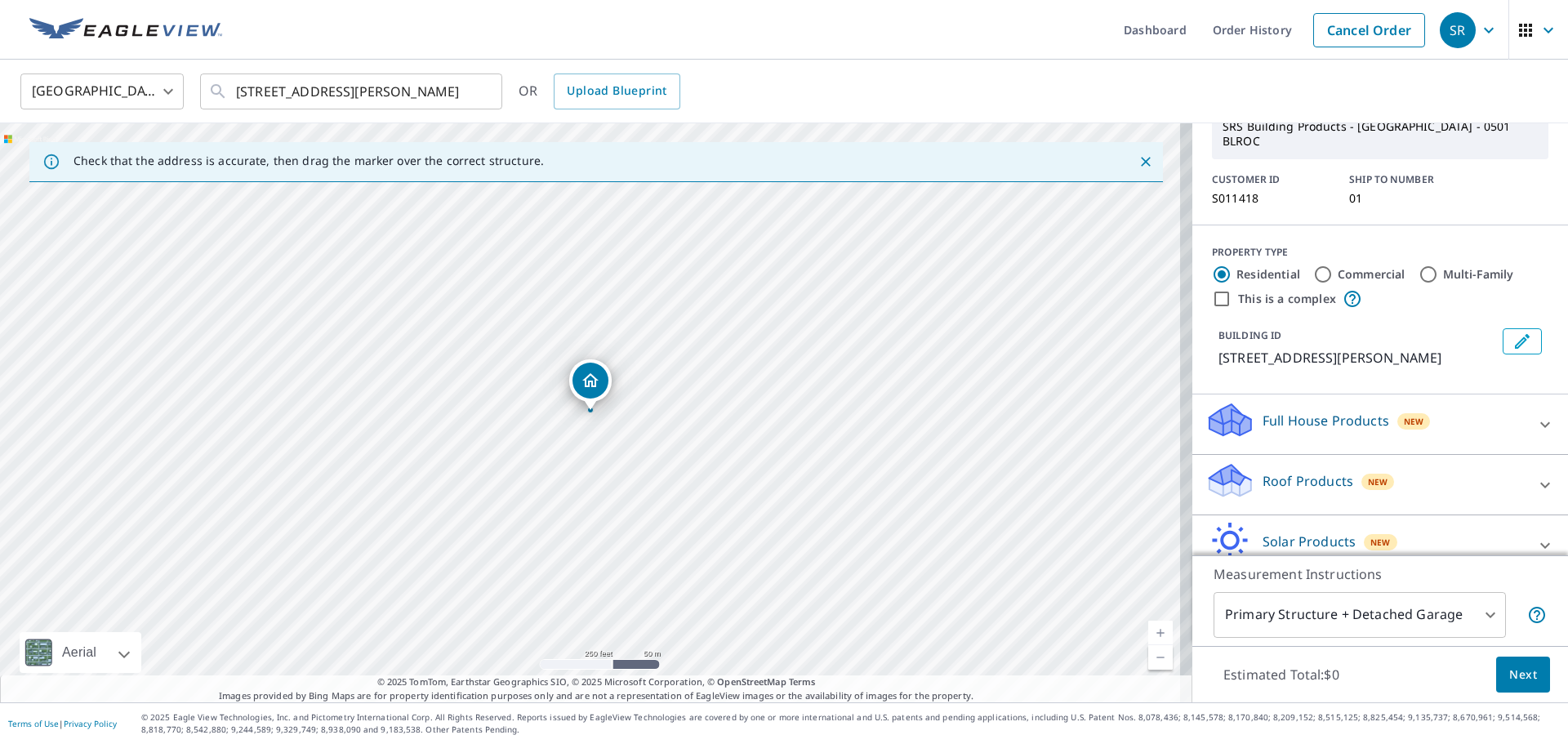
scroll to position [147, 0]
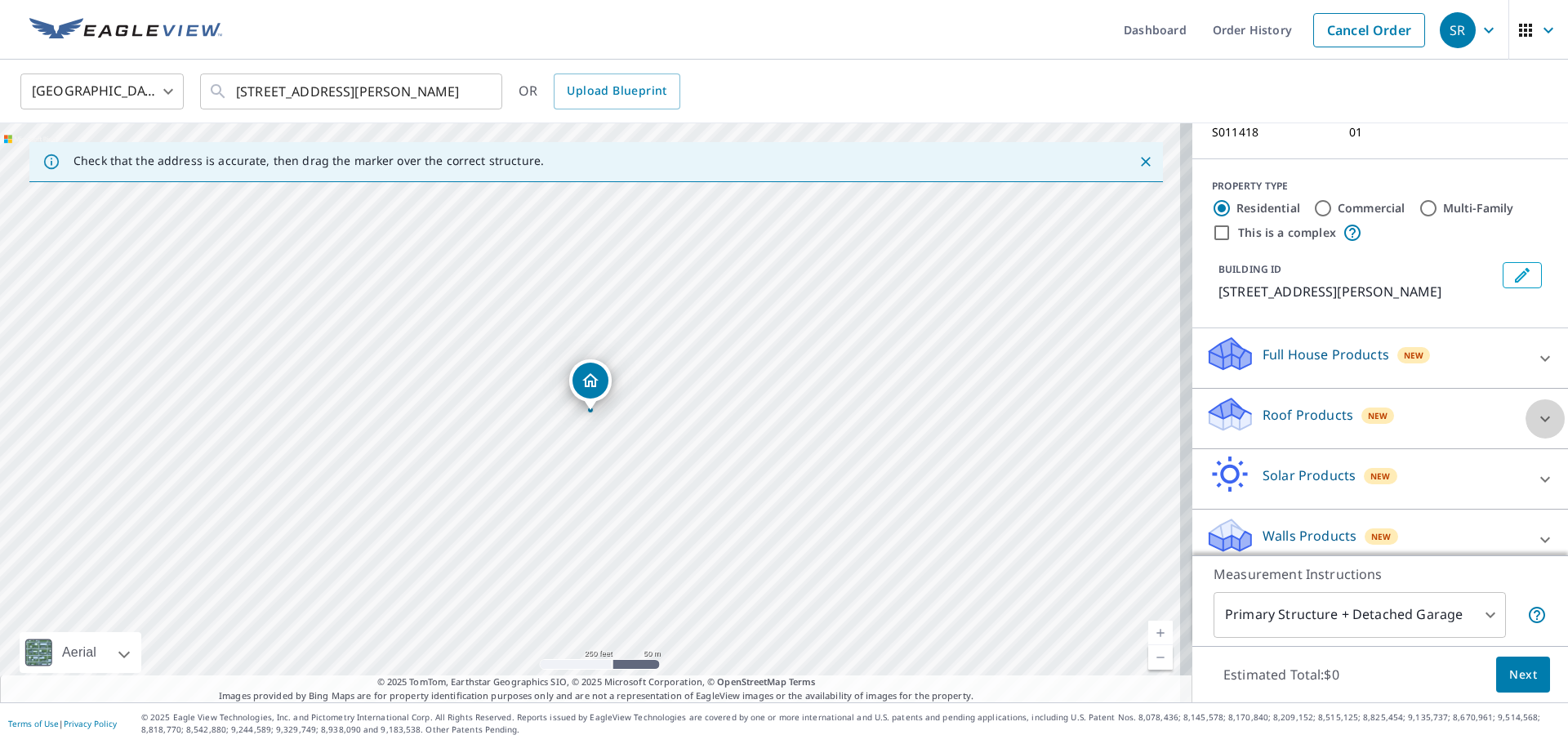
click at [1535, 408] on icon at bounding box center [1545, 418] width 20 height 20
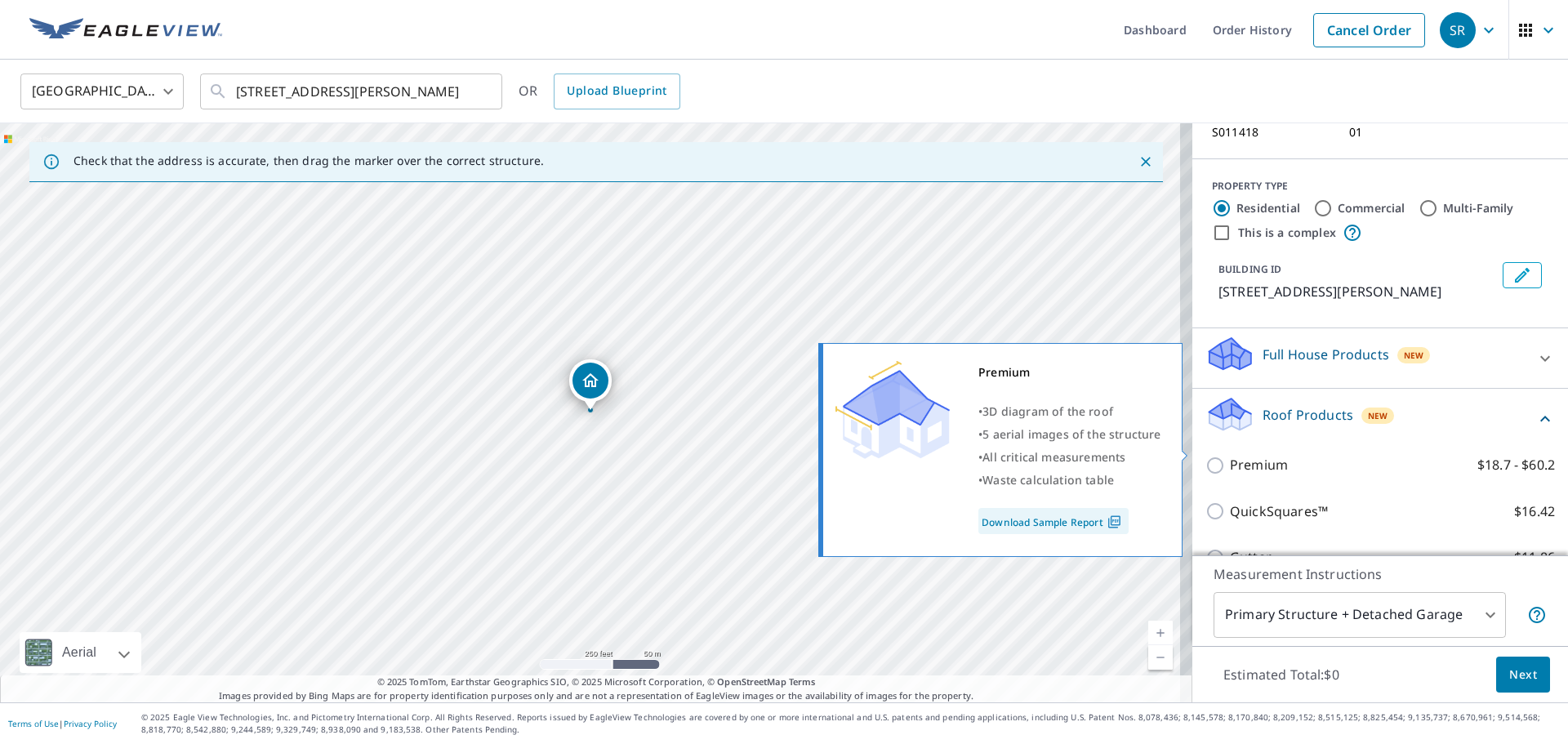
click at [1249, 454] on p "Premium" at bounding box center [1259, 465] width 58 height 21
click at [1230, 455] on input "Premium $18.7 - $60.2" at bounding box center [1217, 465] width 24 height 20
checkbox input "true"
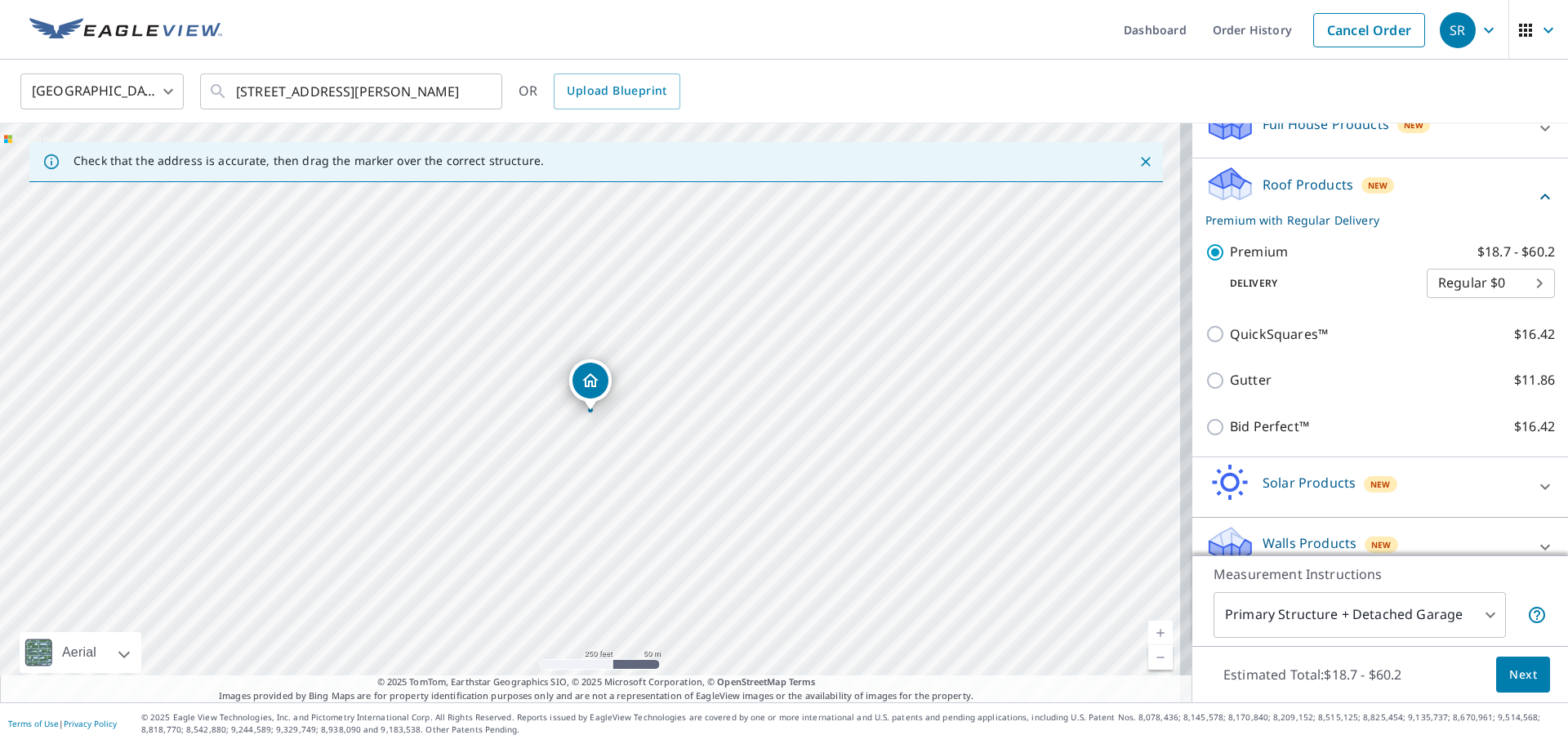
scroll to position [385, 0]
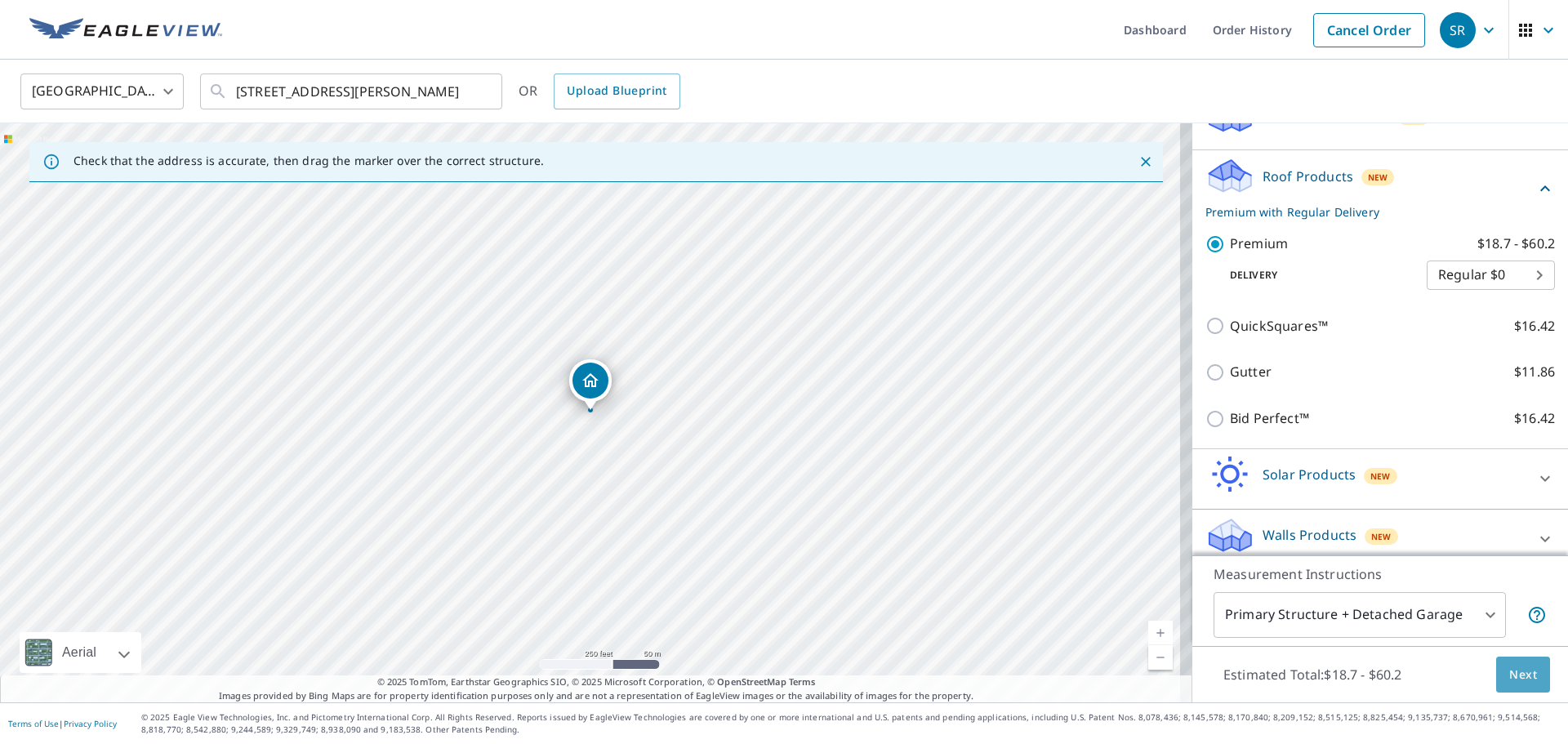
click at [1518, 669] on span "Next" at bounding box center [1523, 675] width 28 height 21
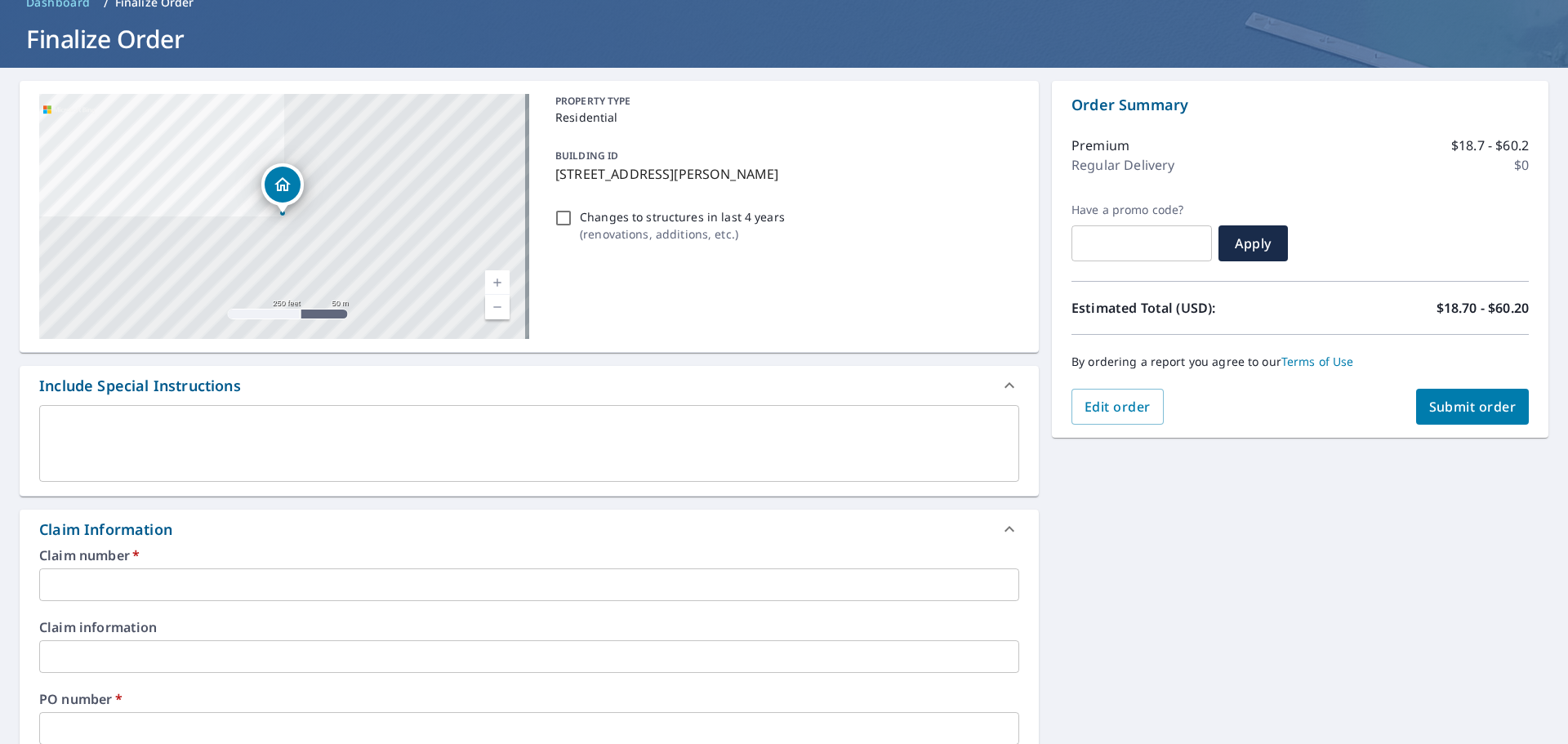
scroll to position [164, 0]
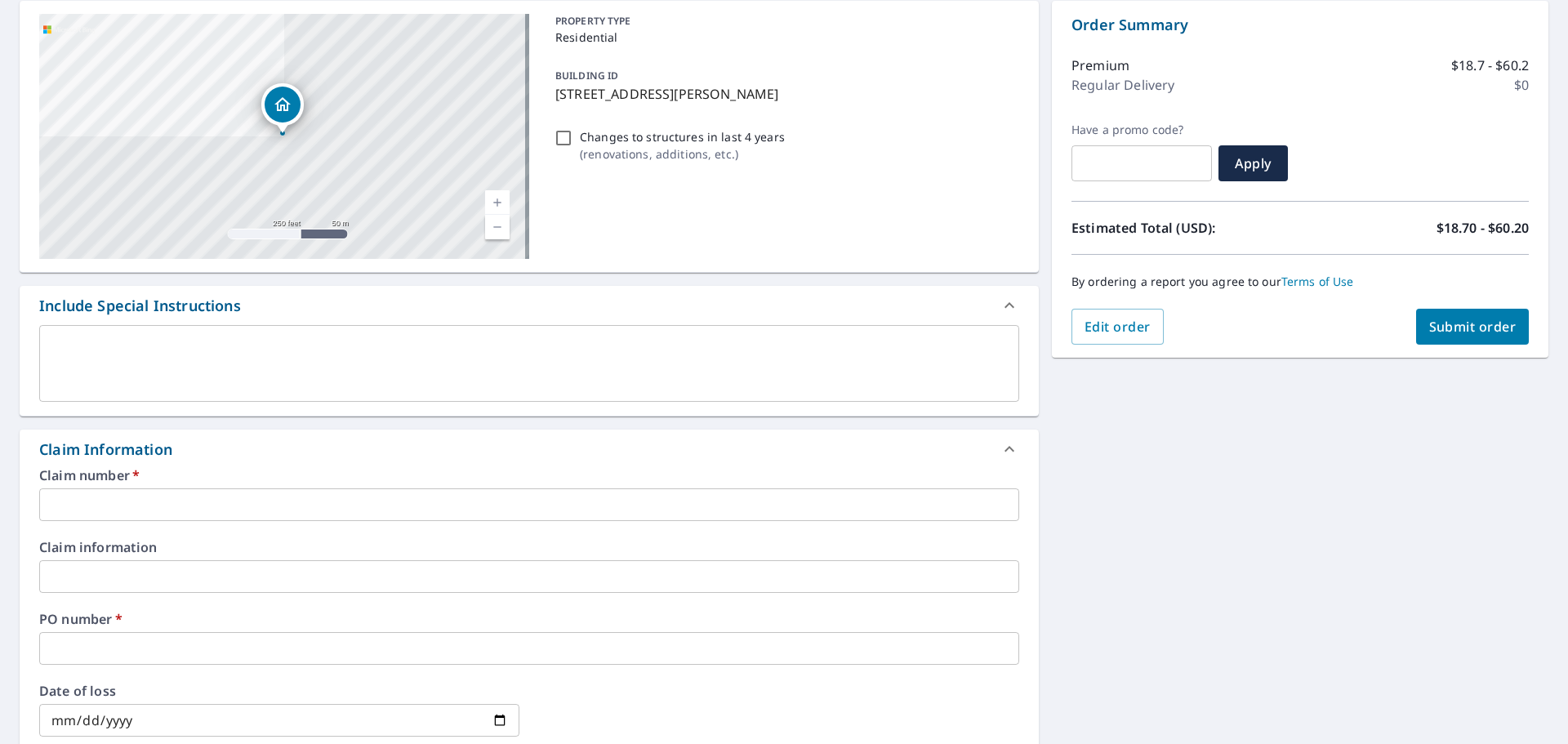
click at [105, 510] on input "text" at bounding box center [529, 504] width 980 height 33
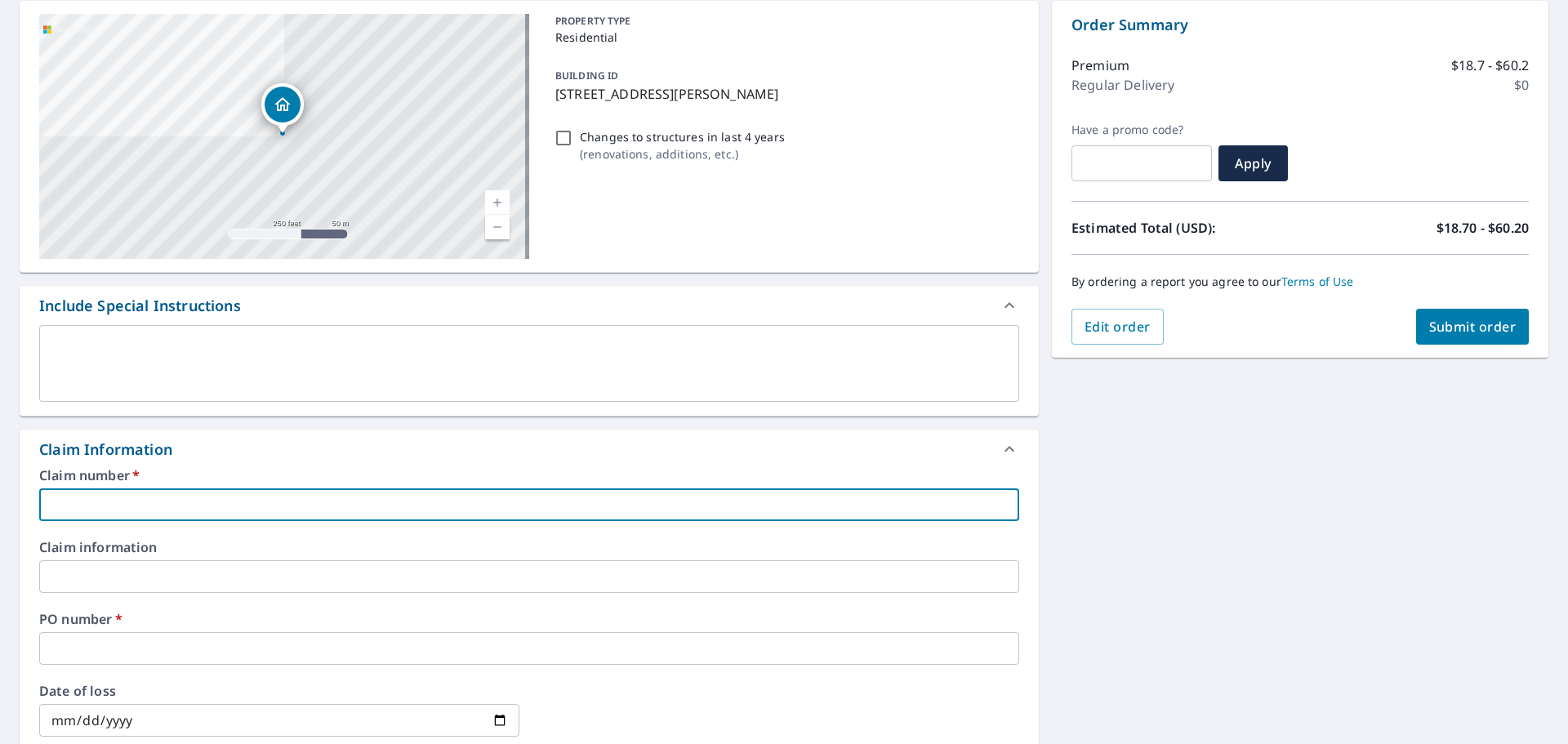
type input "f"
checkbox input "true"
type input "fl"
checkbox input "true"
type input "fla"
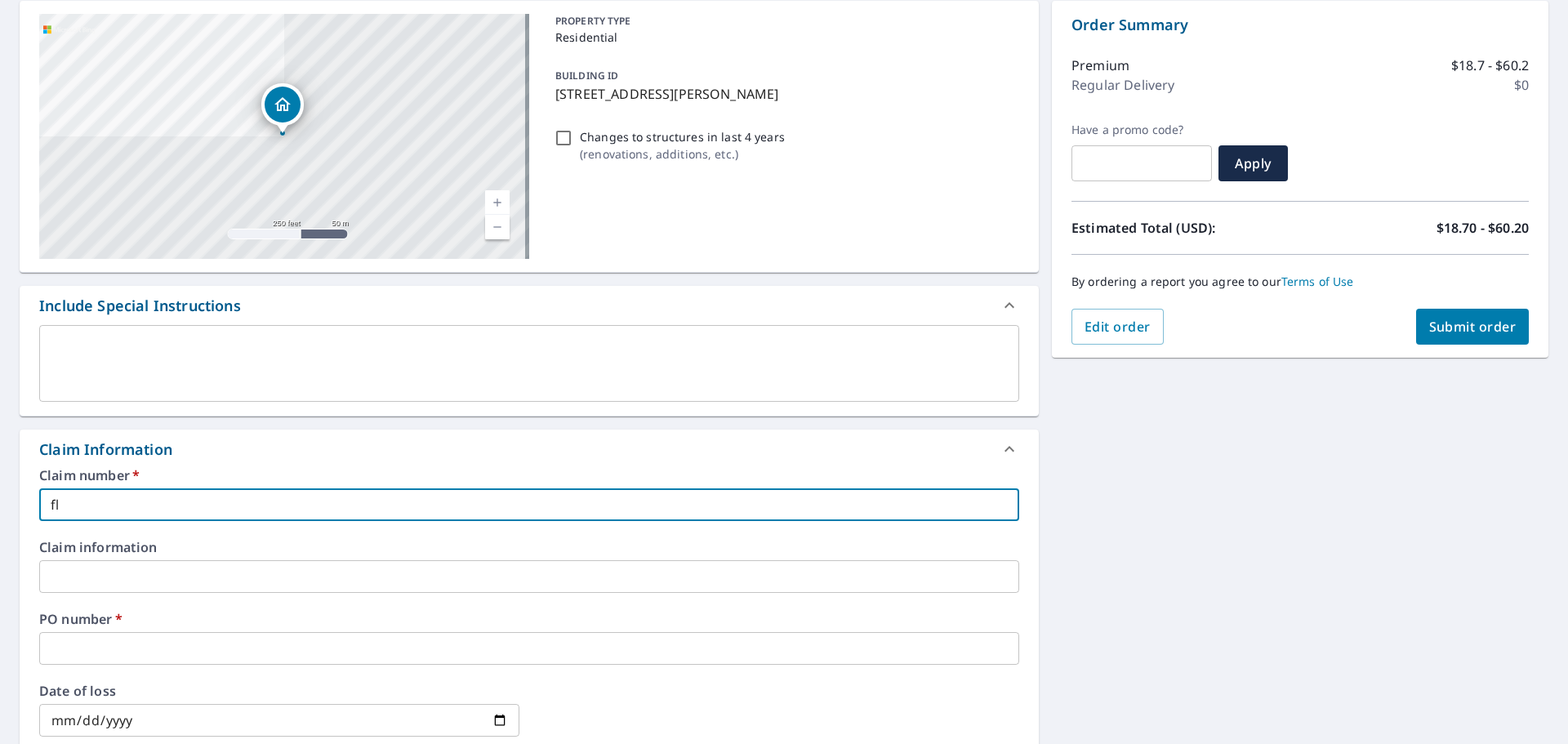
checkbox input "true"
type input "flaw"
checkbox input "true"
type input "flawless"
checkbox input "true"
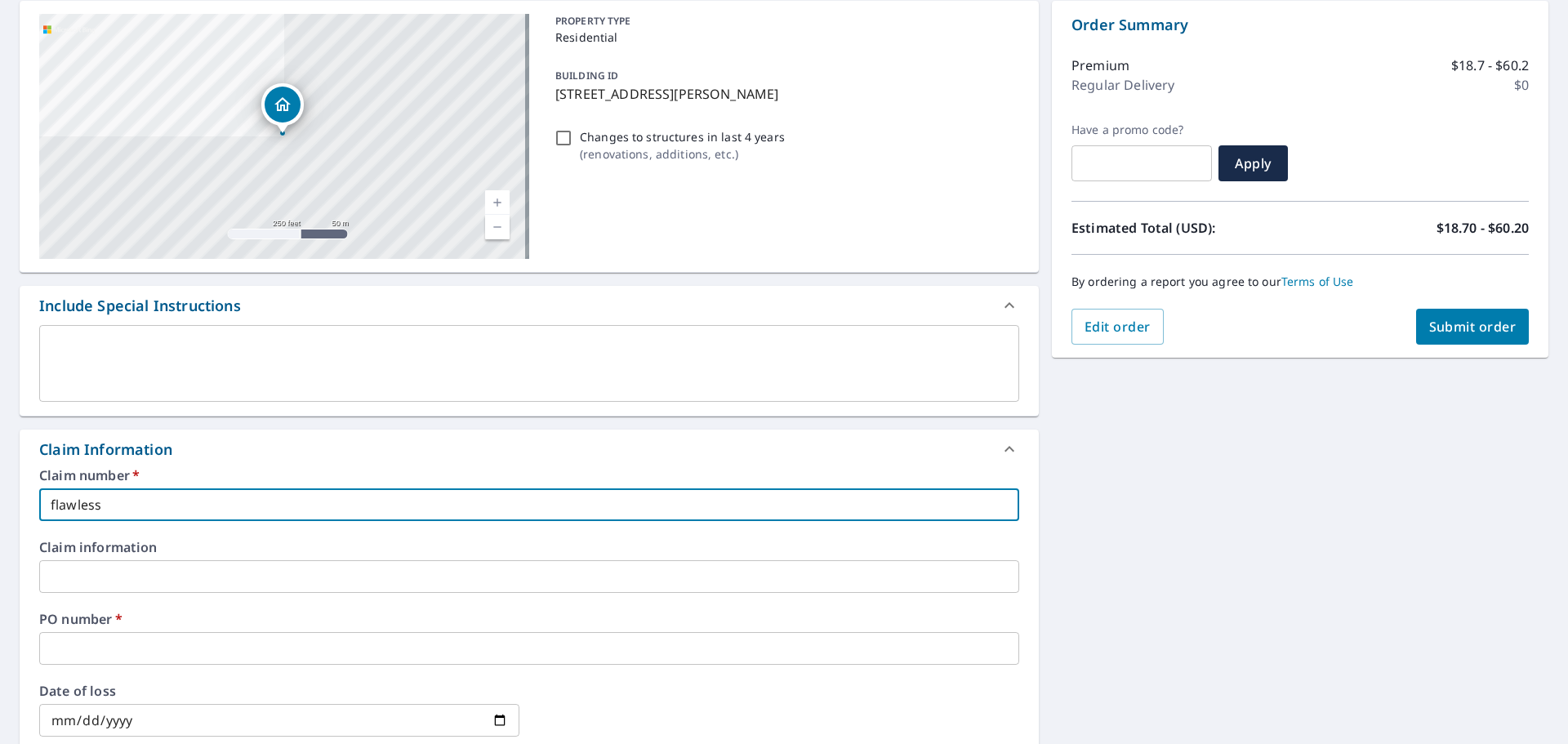
click at [120, 647] on input "text" at bounding box center [529, 648] width 980 height 33
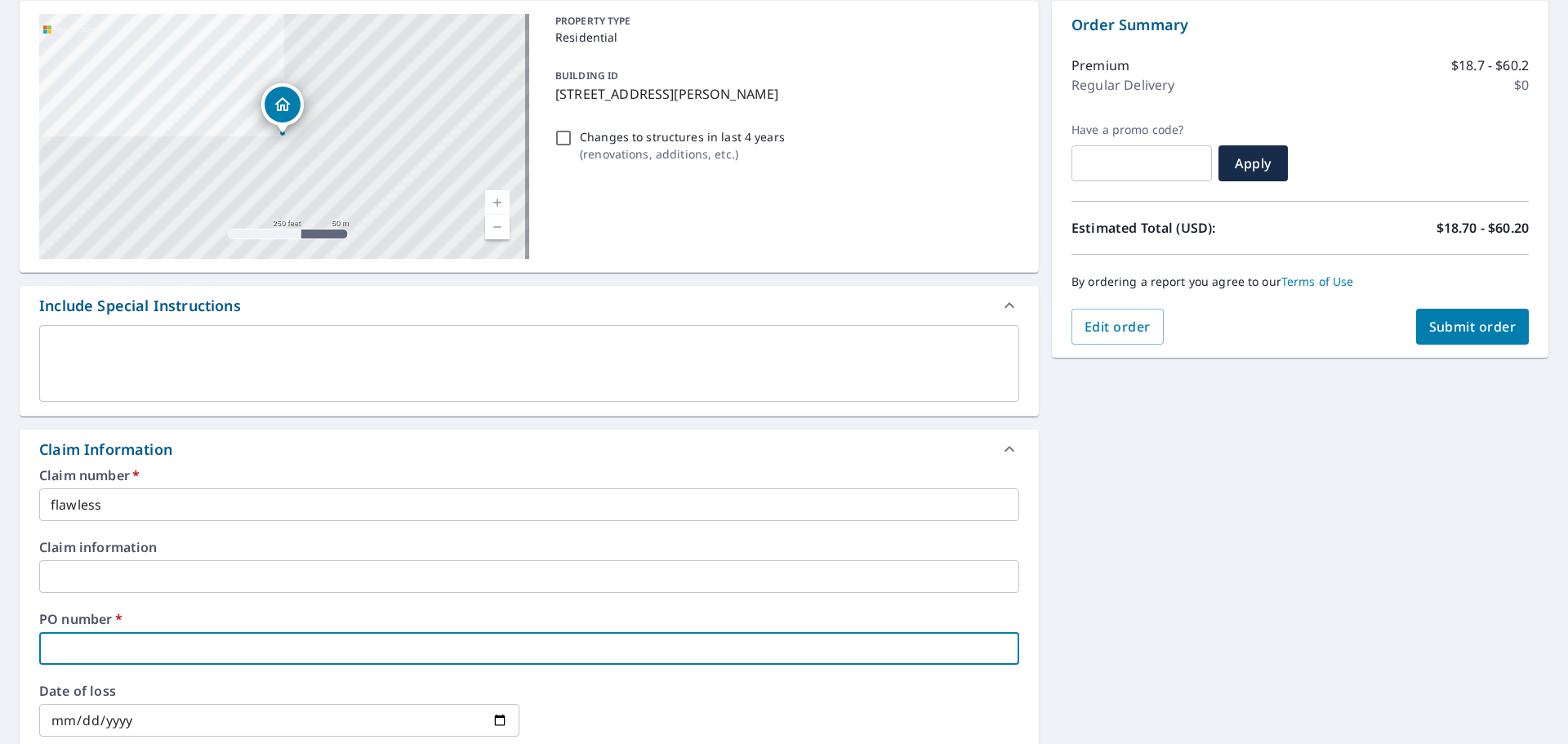
type input "3"
checkbox input "true"
type input "32"
checkbox input "true"
type input "327"
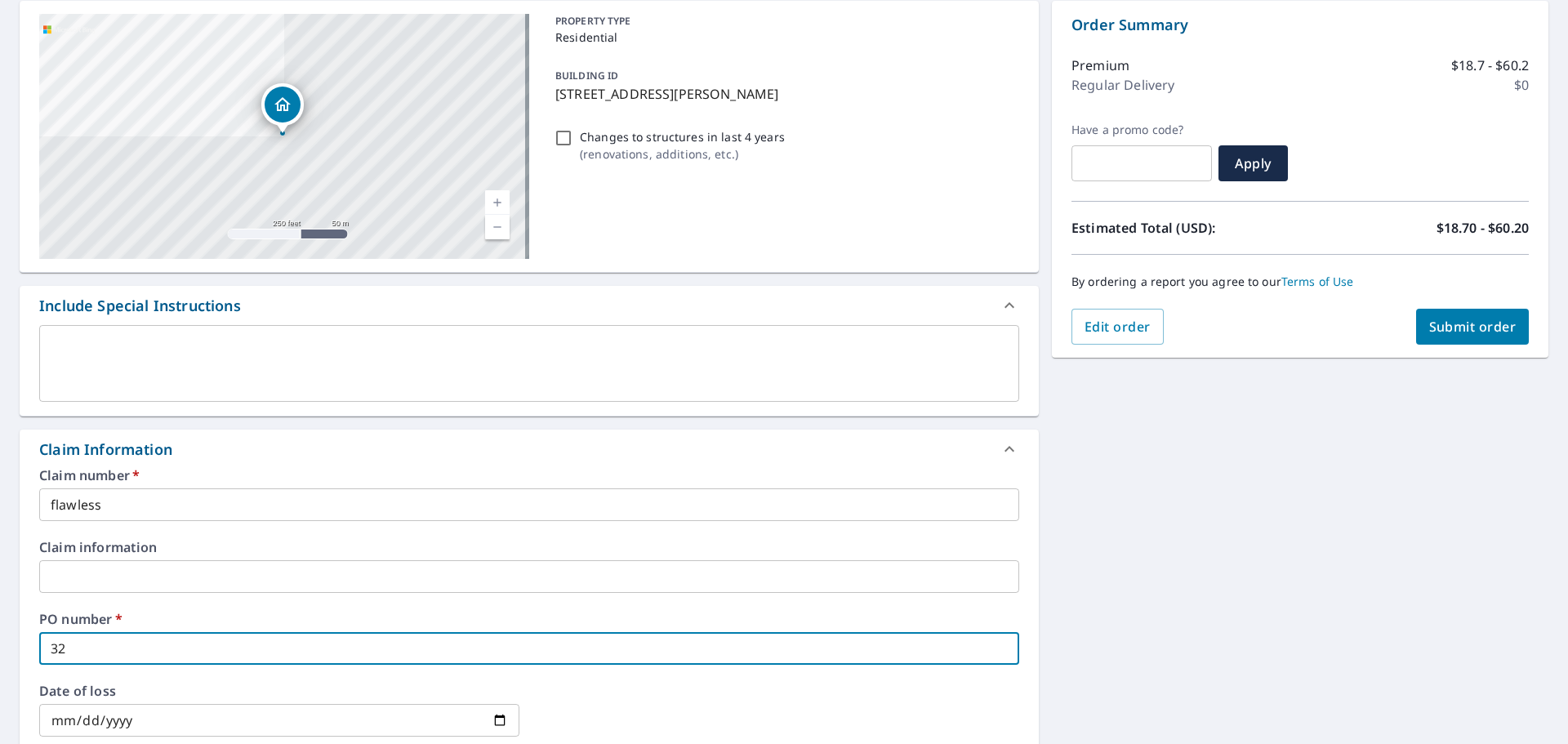
checkbox input "true"
type input "327"
checkbox input "true"
type input "327 s"
checkbox input "true"
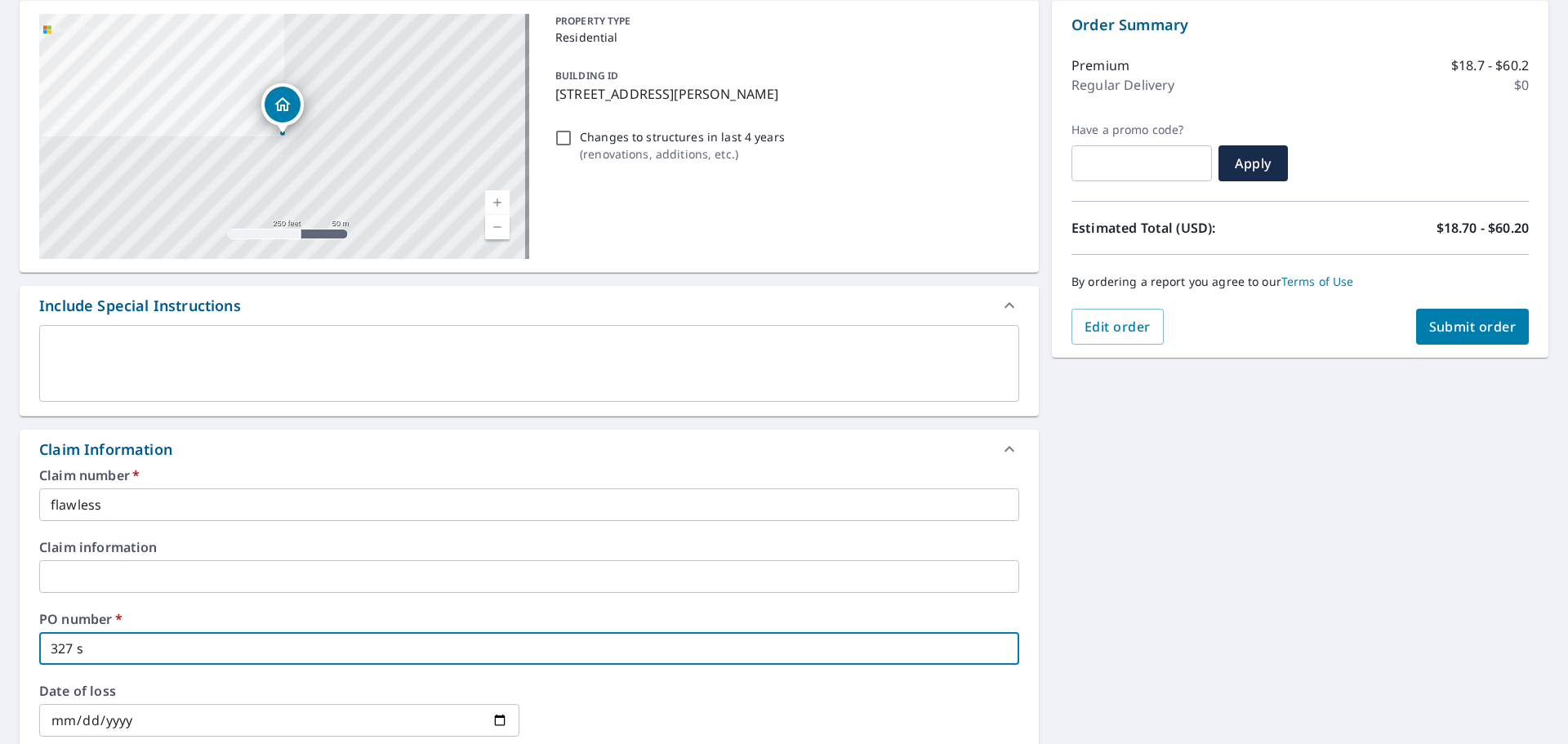
type input "327 sa"
checkbox input "true"
type input "327 sax"
checkbox input "true"
type input "327 saxt"
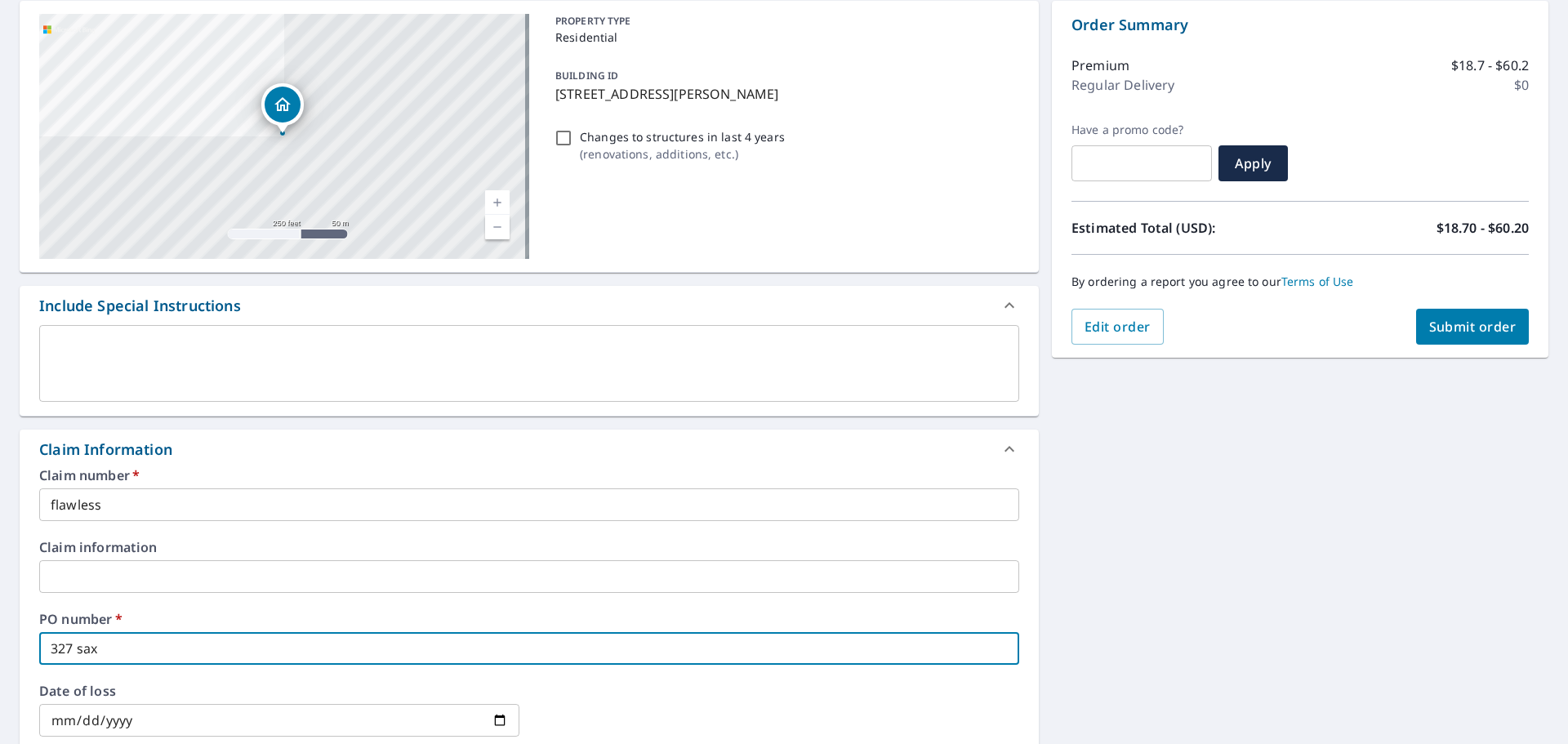
checkbox input "true"
type input "327 saxtr"
checkbox input "true"
type input "327 saxtro"
checkbox input "true"
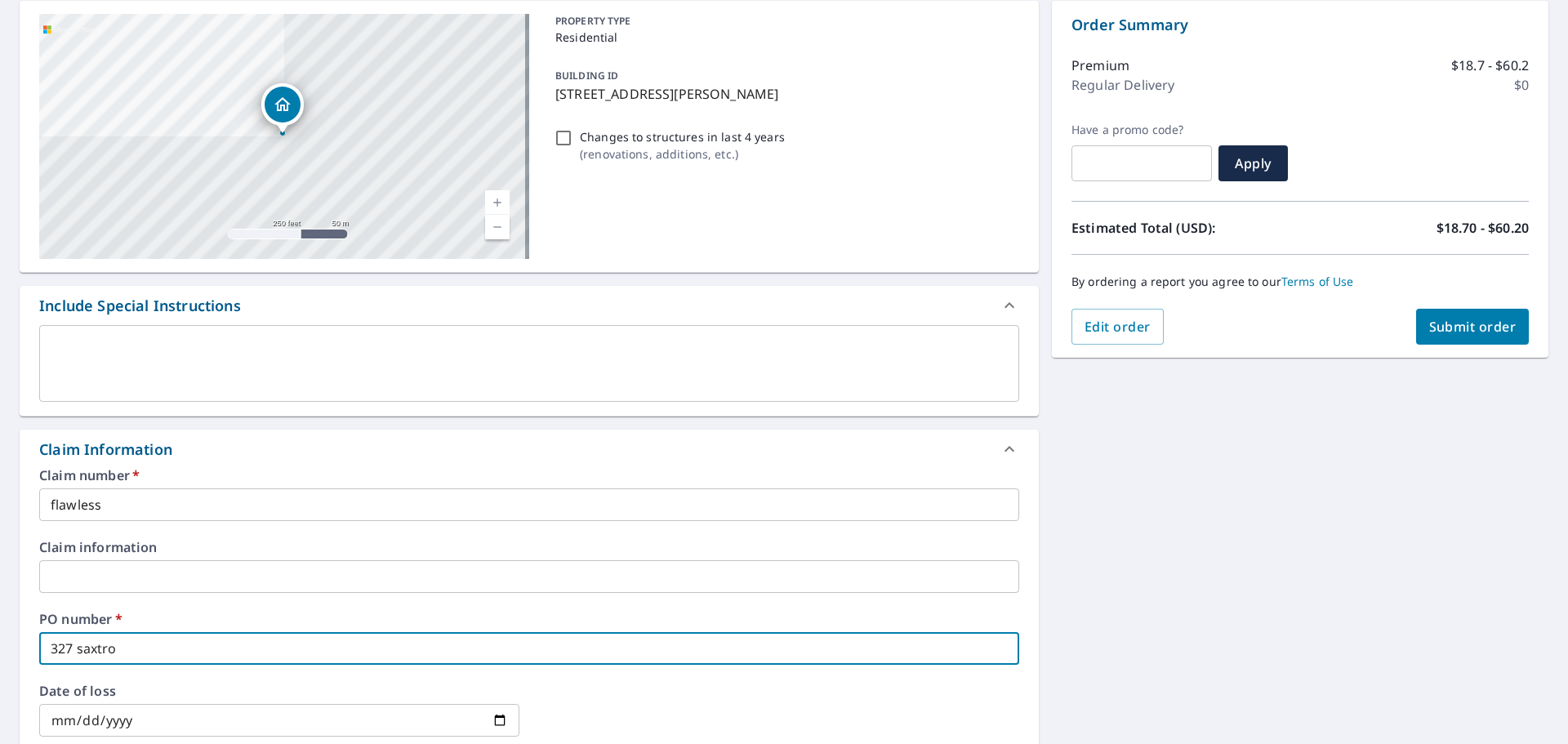
type input "327 saxtr"
checkbox input "true"
type input "327 saxt"
checkbox input "true"
type input "327 saxto"
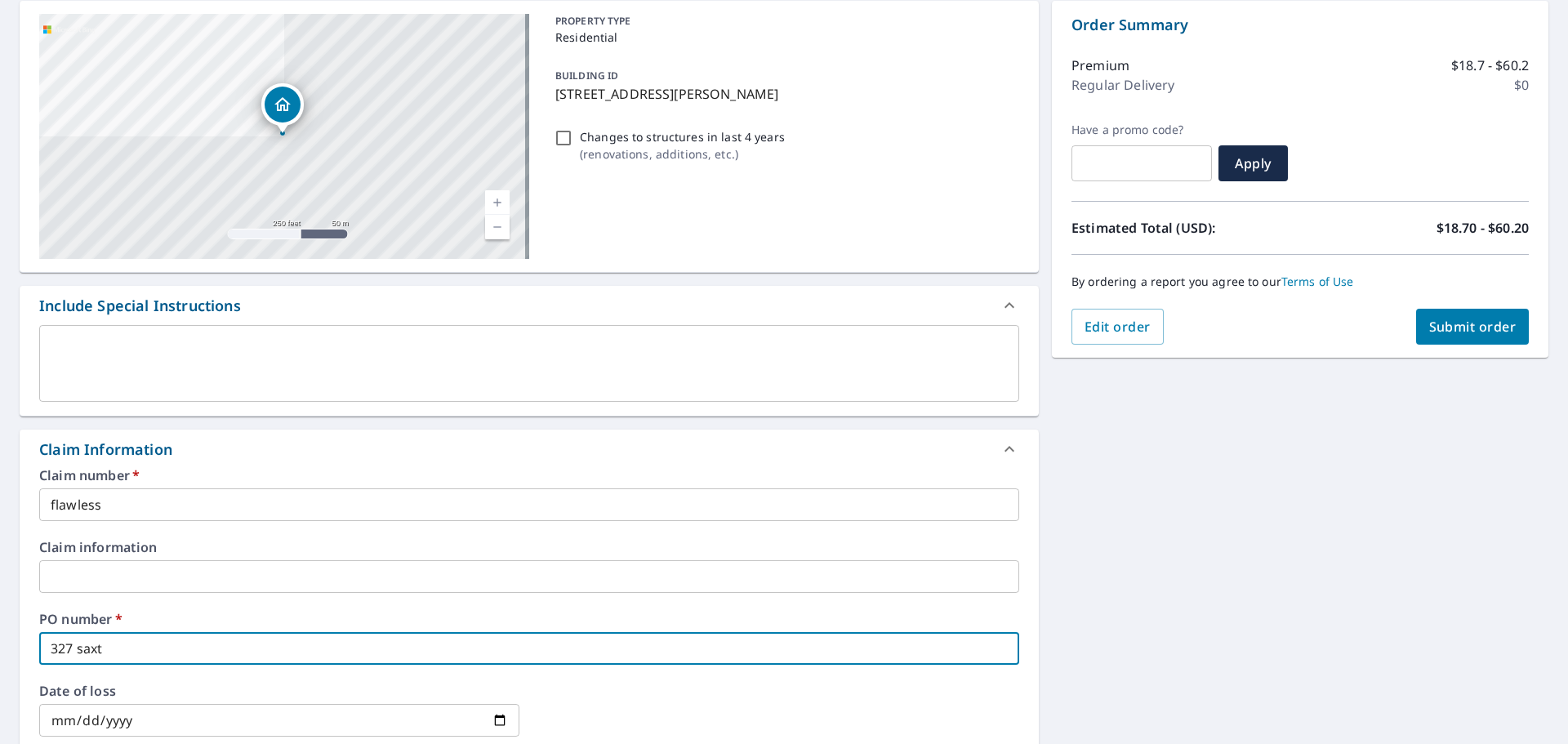
checkbox input "true"
type input "327 [PERSON_NAME]"
checkbox input "true"
type input "327 [PERSON_NAME]"
click at [1416, 328] on button "Submit order" at bounding box center [1472, 326] width 113 height 36
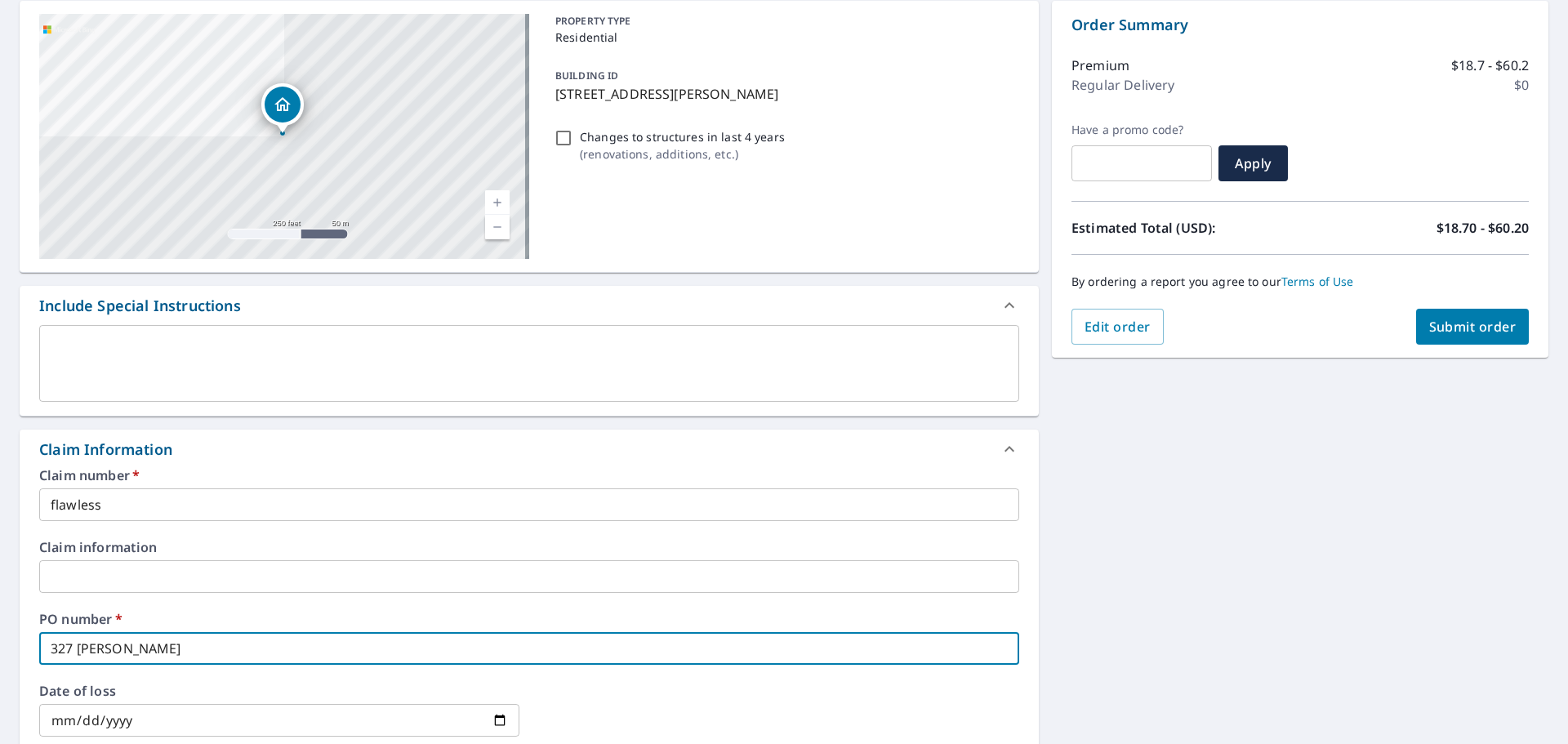
checkbox input "true"
